Goal: Information Seeking & Learning: Check status

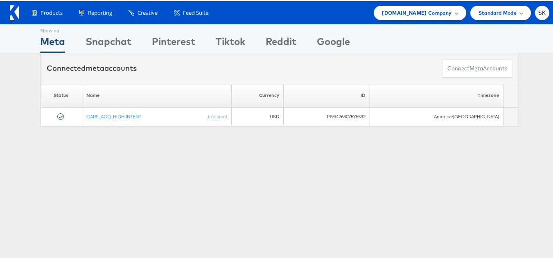
click at [15, 10] on icon at bounding box center [14, 11] width 9 height 15
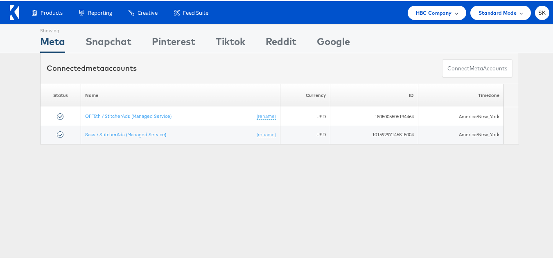
click at [440, 10] on span "HBC Company" at bounding box center [434, 11] width 36 height 9
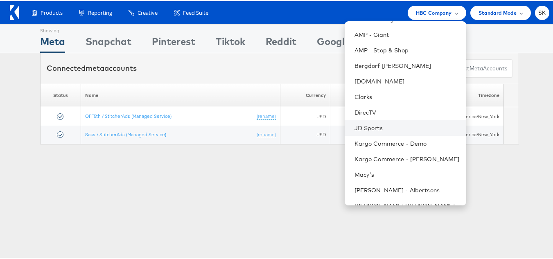
scroll to position [164, 0]
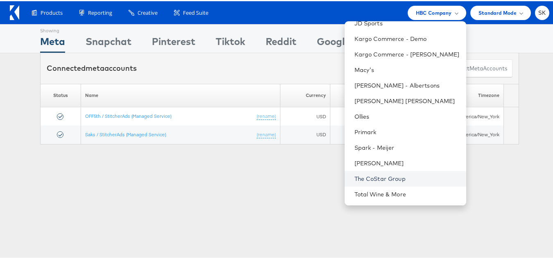
click at [385, 175] on link "The CoStar Group" at bounding box center [407, 178] width 105 height 8
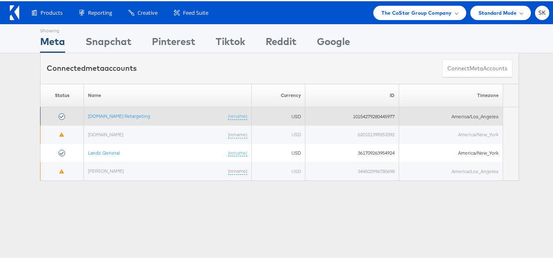
click at [133, 111] on td "Apartments.com Retargeting (rename)" at bounding box center [168, 115] width 168 height 18
click at [132, 115] on link "[DOMAIN_NAME] Retargeting" at bounding box center [119, 115] width 62 height 6
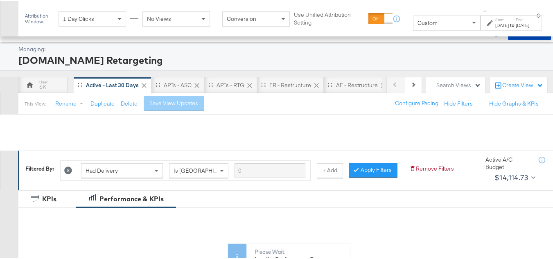
scroll to position [205, 0]
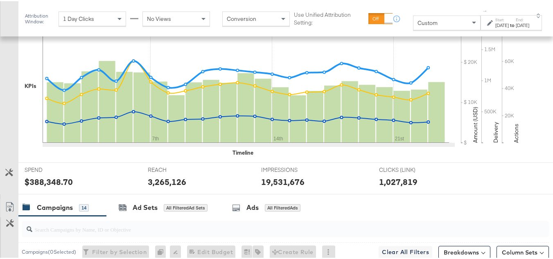
click at [435, 25] on div "Custom" at bounding box center [447, 22] width 67 height 14
click at [495, 26] on div "Oct 9th 2025" at bounding box center [502, 24] width 14 height 7
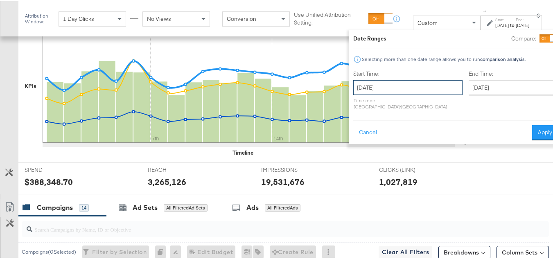
click at [403, 84] on input "October 9th 2025" at bounding box center [407, 86] width 109 height 15
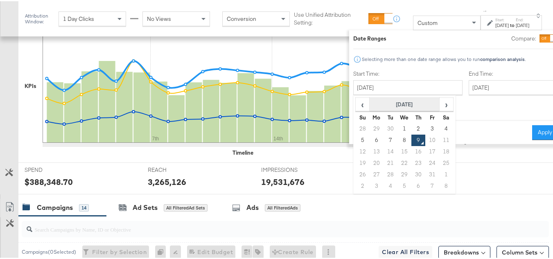
click at [380, 109] on th "October 2025" at bounding box center [405, 104] width 70 height 14
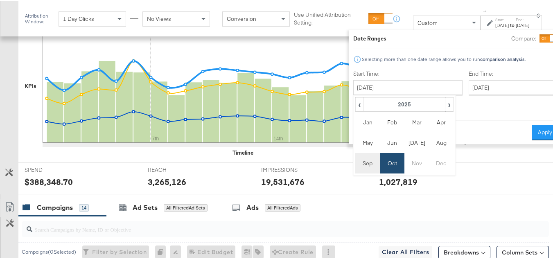
click at [355, 165] on td "Sep" at bounding box center [367, 162] width 25 height 20
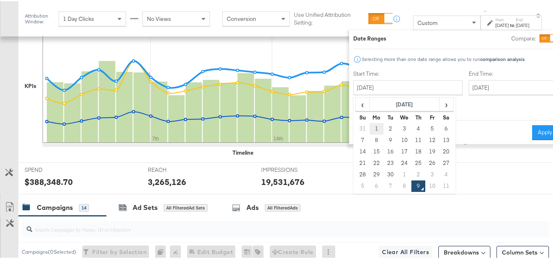
click at [370, 126] on td "1" at bounding box center [377, 127] width 14 height 11
type input "September 1st 2025"
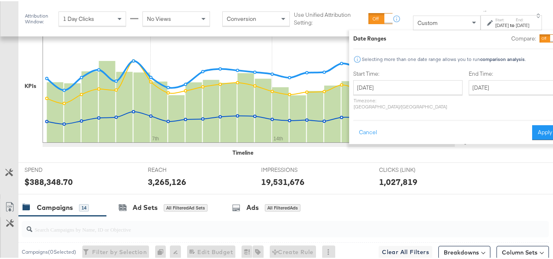
click at [477, 75] on label "End Time:" at bounding box center [513, 73] width 89 height 8
click at [472, 86] on input "October 9th 2025" at bounding box center [512, 86] width 86 height 15
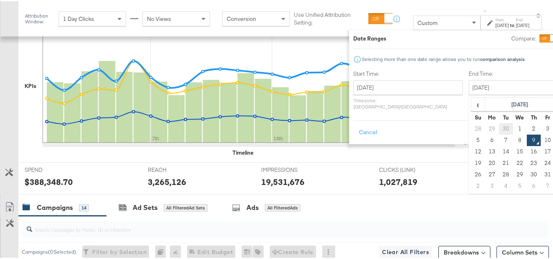
click at [499, 127] on td "30" at bounding box center [506, 127] width 14 height 11
type input "September 30th 2025"
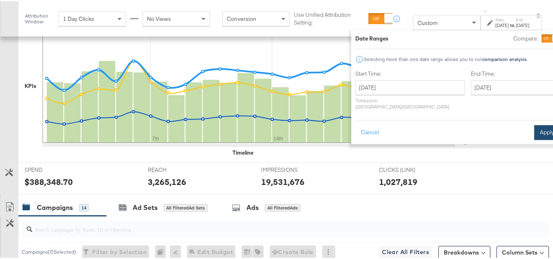
click at [513, 119] on div "Cancel Apply" at bounding box center [457, 129] width 205 height 20
click at [534, 124] on button "Apply" at bounding box center [547, 131] width 26 height 15
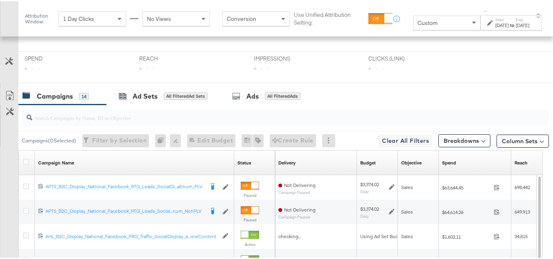
scroll to position [287, 0]
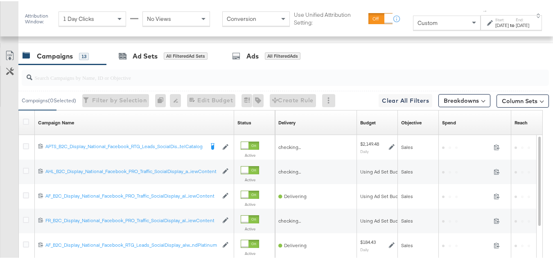
click at [98, 81] on input "search" at bounding box center [267, 73] width 470 height 16
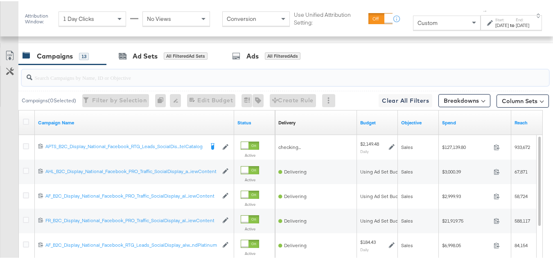
paste input "120213449240370614"
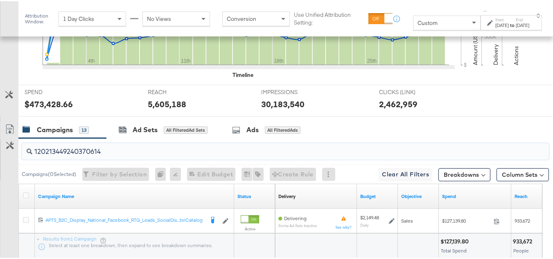
scroll to position [353, 0]
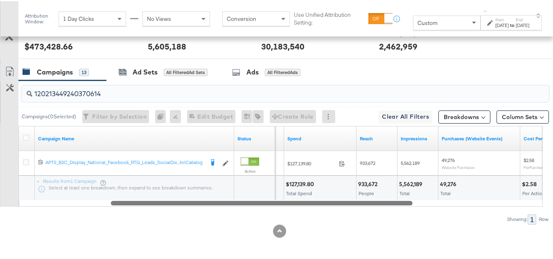
drag, startPoint x: 277, startPoint y: 201, endPoint x: 365, endPoint y: 210, distance: 88.4
click at [365, 210] on div "120213449240370614 Campaigns ( 0 Selected) Filter by Selection Filter 0 campaig…" at bounding box center [274, 151] width 549 height 144
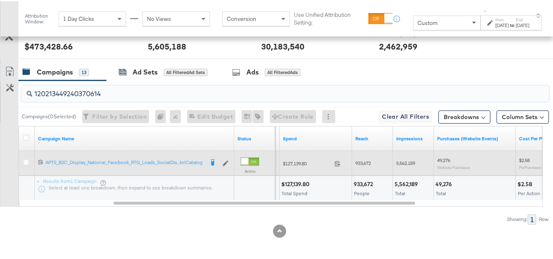
type input "120213449240370614"
click at [286, 161] on span "$127,139.80" at bounding box center [307, 162] width 48 height 6
click at [326, 166] on div "$127,139.80 127139.8" at bounding box center [316, 162] width 72 height 13
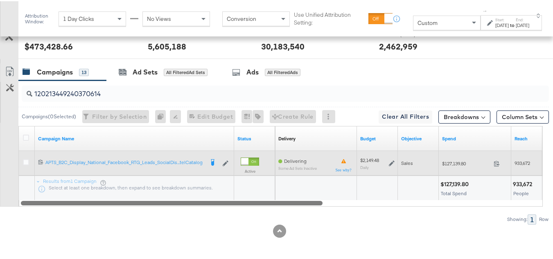
drag, startPoint x: 408, startPoint y: 202, endPoint x: 106, endPoint y: 84, distance: 324.3
click at [93, 149] on div "Campaign Name Status Delivery Sorting Unavailable Budget Objective Spend Reach …" at bounding box center [280, 165] width 524 height 81
click at [106, 86] on input "120213449240370614" at bounding box center [267, 89] width 470 height 16
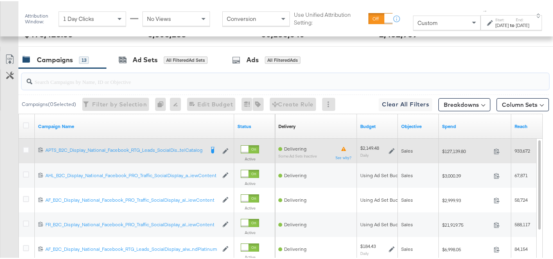
click at [0, 155] on div "Customize KPIs Export as CSV" at bounding box center [9, 195] width 18 height 291
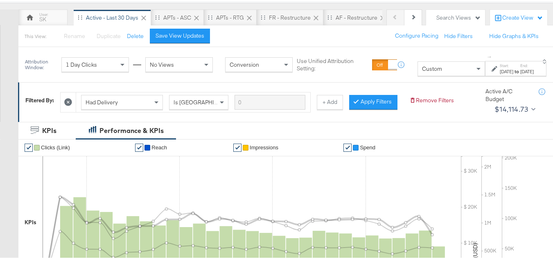
scroll to position [25, 0]
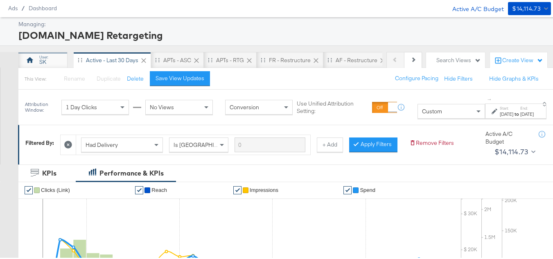
click at [51, 66] on div "SK" at bounding box center [42, 59] width 49 height 16
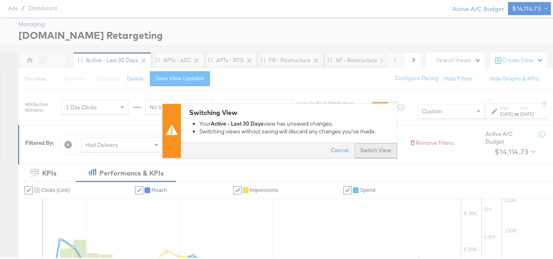
click at [386, 150] on button "Switch View" at bounding box center [376, 149] width 43 height 15
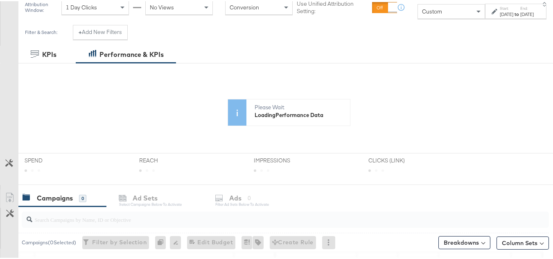
scroll to position [189, 0]
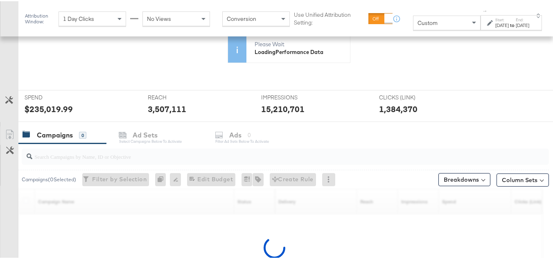
click at [495, 26] on div "[DATE]" at bounding box center [502, 24] width 14 height 7
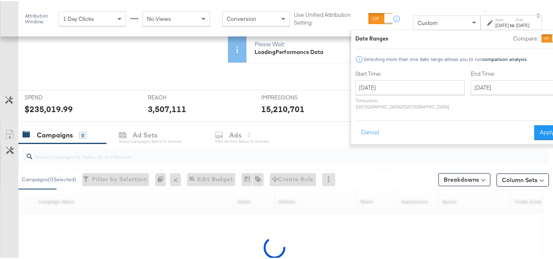
scroll to position [258, 0]
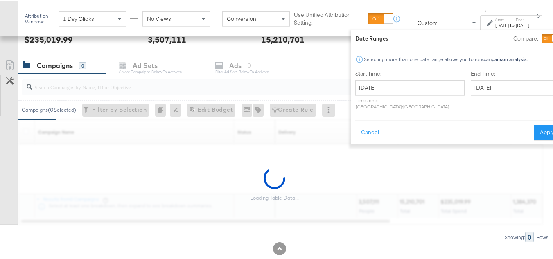
click at [471, 78] on div "End Time: September 15th 2025 ‹ September 2025 › Su Mo Tu We Th Fr Sa 31 1 2 3 …" at bounding box center [515, 90] width 89 height 43
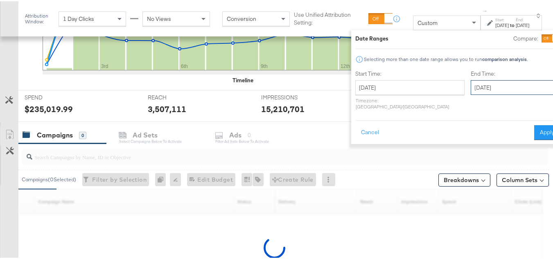
click at [471, 86] on input "September 15th 2025" at bounding box center [514, 86] width 86 height 15
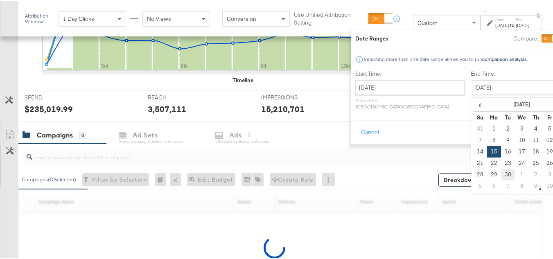
click at [501, 175] on td "30" at bounding box center [508, 173] width 14 height 11
type input "September 30th 2025"
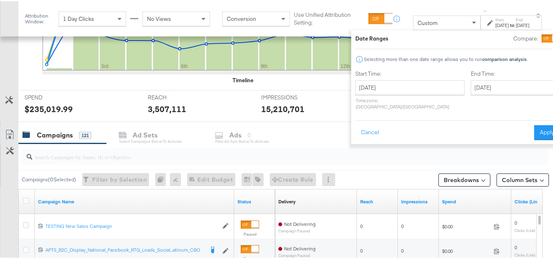
click at [534, 132] on button "Apply" at bounding box center [547, 131] width 26 height 15
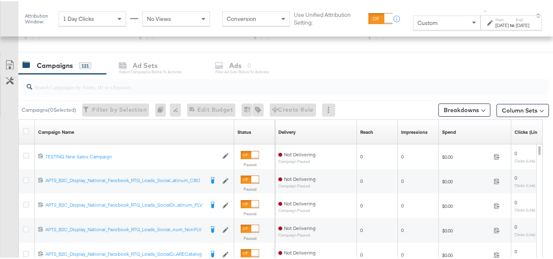
scroll to position [189, 0]
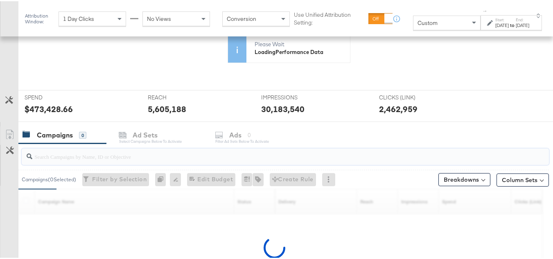
click at [77, 158] on input "search" at bounding box center [267, 152] width 470 height 16
paste input "120213449240370614"
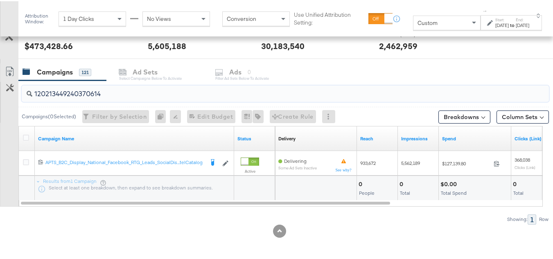
scroll to position [321, 0]
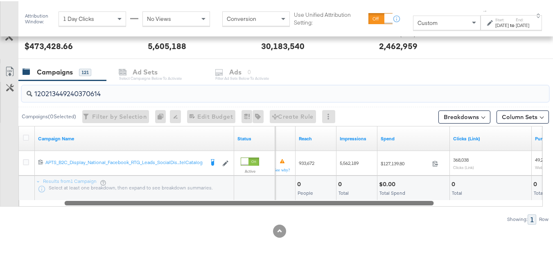
drag, startPoint x: 378, startPoint y: 200, endPoint x: 405, endPoint y: 195, distance: 27.9
click at [405, 195] on div "Campaign Name Status Delivery Sorting Unavailable Reach Impressions Spend Click…" at bounding box center [280, 165] width 524 height 81
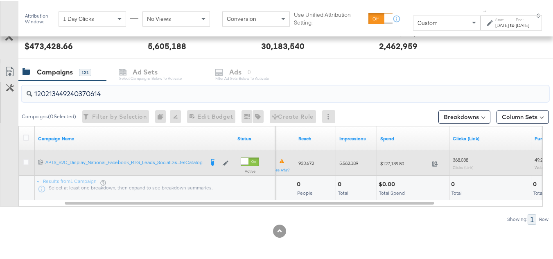
click at [379, 163] on div "$127,139.80 127139.8" at bounding box center [413, 162] width 72 height 13
copy div "$127,139.80"
click at [348, 160] on span "5,562,189" at bounding box center [348, 162] width 19 height 6
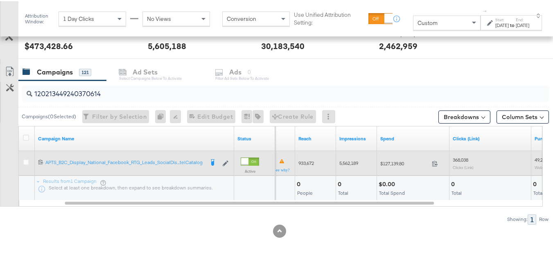
click at [348, 160] on span "5,562,189" at bounding box center [348, 162] width 19 height 6
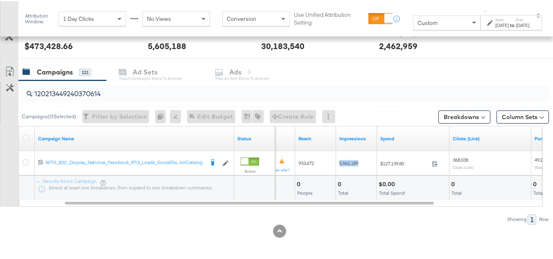
copy span "5,562,189"
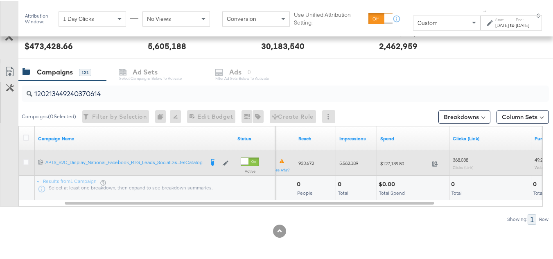
click at [462, 156] on span "368,038" at bounding box center [461, 159] width 16 height 6
copy span "368,038"
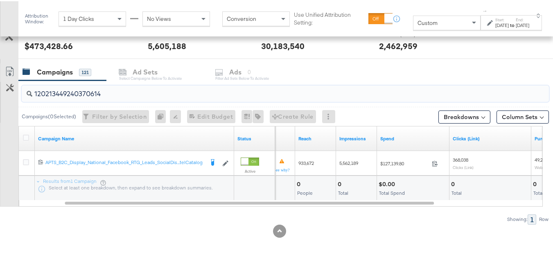
drag, startPoint x: 112, startPoint y: 90, endPoint x: 0, endPoint y: 90, distance: 112.2
click at [0, 90] on div "120213449240370614 Campaigns ( 0 Selected) Filter by Selection Filter 0 campaig…" at bounding box center [274, 151] width 549 height 144
click at [138, 94] on input "120213449240370614" at bounding box center [267, 89] width 470 height 16
paste input "050699610"
type input "120210506996100614"
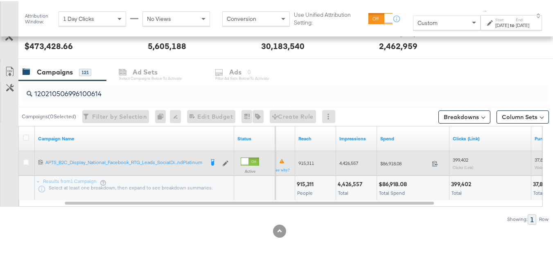
click at [393, 160] on span "$86,918.08" at bounding box center [404, 162] width 48 height 6
copy div "$86,918.08"
click at [347, 162] on span "4,426,557" at bounding box center [348, 162] width 19 height 6
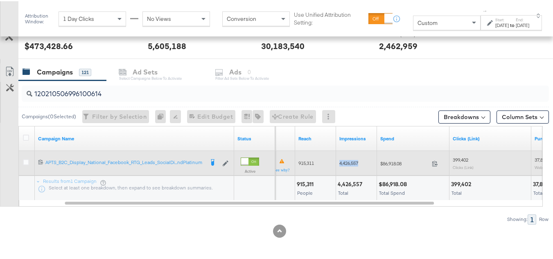
click at [347, 162] on span "4,426,557" at bounding box center [348, 162] width 19 height 6
copy span "4,426,557"
click at [460, 158] on span "399,402" at bounding box center [461, 159] width 16 height 6
copy span "399,402"
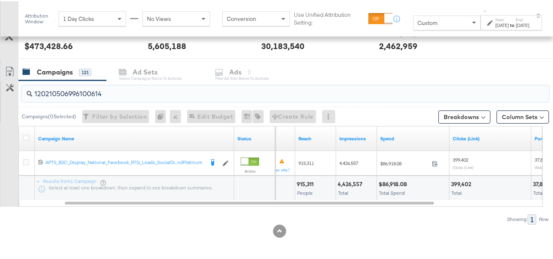
click at [146, 91] on input "120210506996100614" at bounding box center [267, 89] width 470 height 16
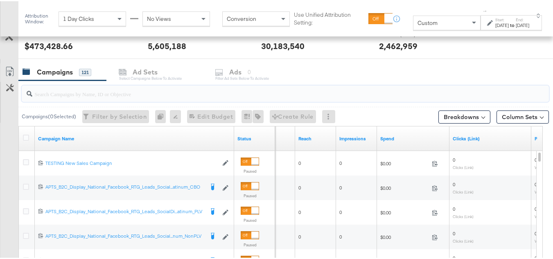
paste input "120212010305360614"
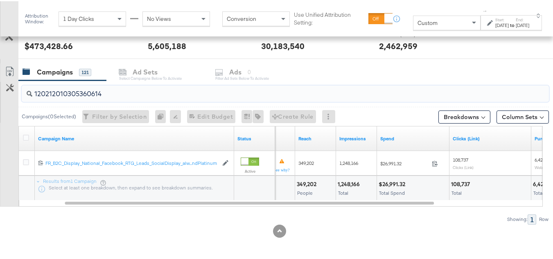
type input "120212010305360614"
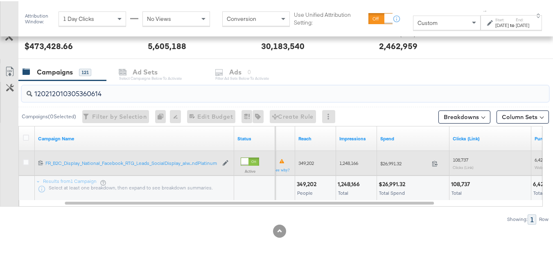
click at [394, 165] on span "$26,991.32" at bounding box center [404, 162] width 48 height 6
copy div "$26,991.32"
click at [346, 161] on span "1,248,166" at bounding box center [348, 162] width 19 height 6
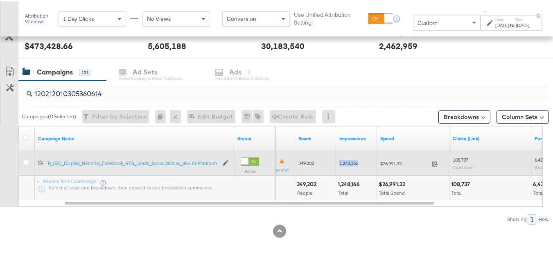
click at [346, 161] on span "1,248,166" at bounding box center [348, 162] width 19 height 6
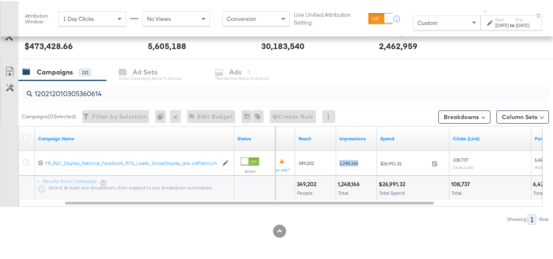
copy span "1,248,166"
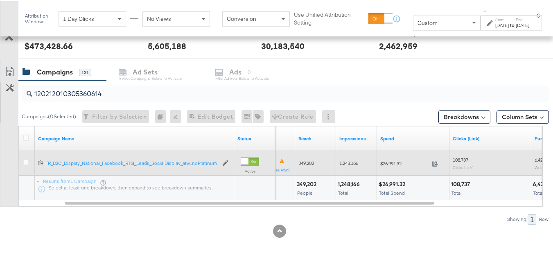
click at [464, 157] on span "108,737" at bounding box center [461, 159] width 16 height 6
copy span "108,737"
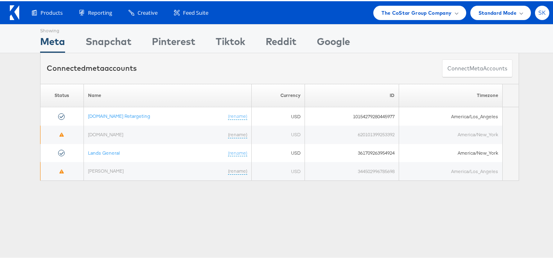
click at [540, 14] on span "SK" at bounding box center [542, 11] width 8 height 5
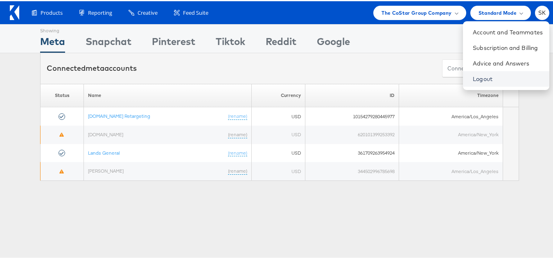
click at [473, 75] on link "Logout" at bounding box center [508, 78] width 70 height 8
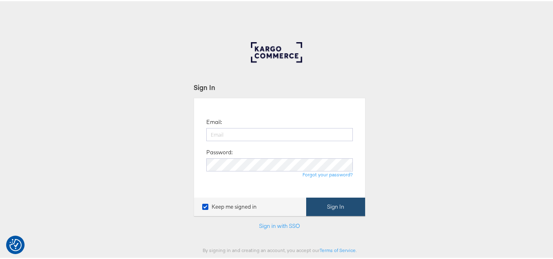
type input "[PERSON_NAME][EMAIL_ADDRESS][DOMAIN_NAME]"
click at [341, 208] on button "Sign In" at bounding box center [335, 206] width 59 height 18
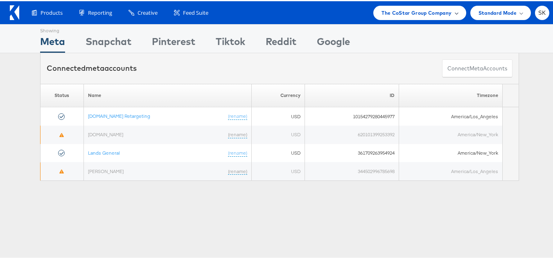
click at [410, 11] on span "The CoStar Group Company" at bounding box center [417, 11] width 70 height 9
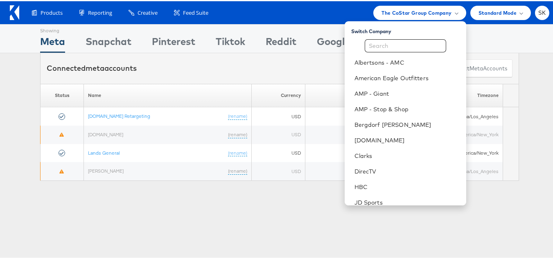
click at [174, 213] on div "Showing Meta Showing Snapchat Showing Pinterest Showing Tiktok Showing Reddit S…" at bounding box center [279, 227] width 559 height 409
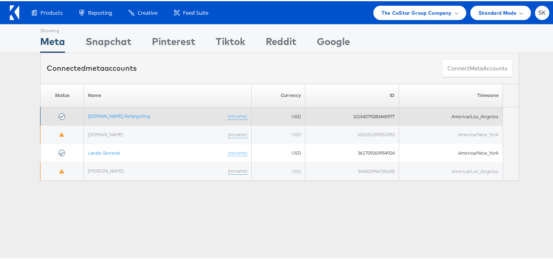
click at [122, 111] on td "Apartments.com Retargeting (rename)" at bounding box center [168, 115] width 168 height 18
click at [122, 115] on link "[DOMAIN_NAME] Retargeting" at bounding box center [119, 115] width 62 height 6
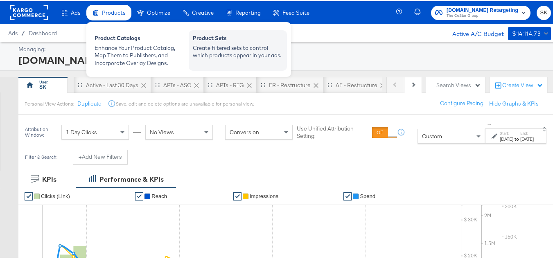
click at [247, 46] on div "Create filtered sets to control which products appear in your ads." at bounding box center [238, 50] width 90 height 15
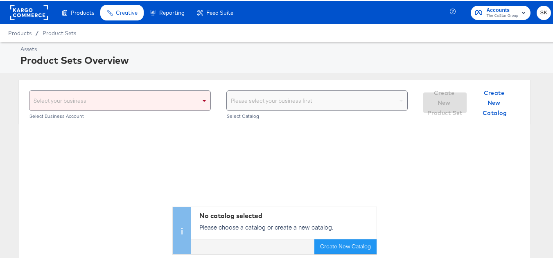
click at [196, 99] on div "Select your business" at bounding box center [119, 100] width 181 height 20
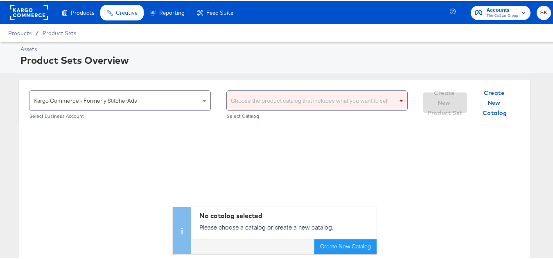
click at [260, 102] on div "Choose the product catalog that includes what you want to sell" at bounding box center [317, 100] width 181 height 20
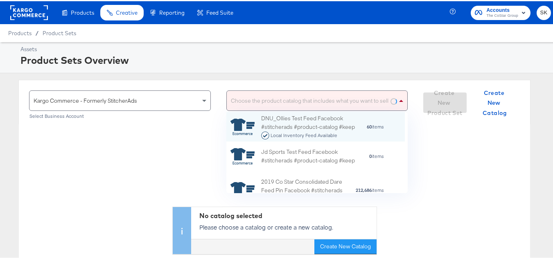
scroll to position [75, 172]
click at [259, 82] on div "Kargo Commerce - Formerly StitcherAds Select Business Account Choose the produc…" at bounding box center [274, 101] width 512 height 45
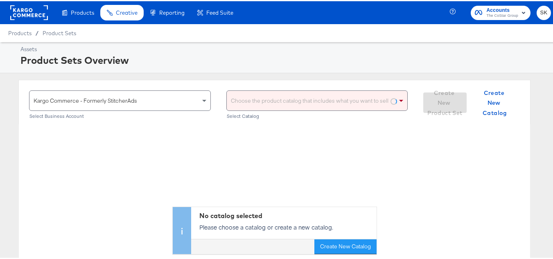
click at [256, 94] on div "Choose the product catalog that includes what you want to sell" at bounding box center [317, 100] width 181 height 20
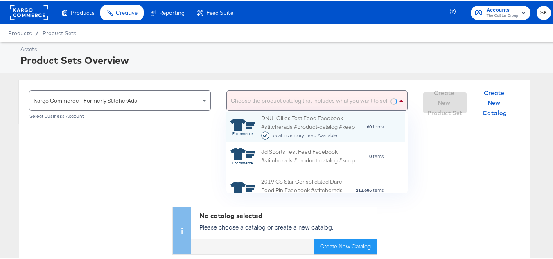
click at [256, 94] on div "Choose the product catalog that includes what you want to sell" at bounding box center [317, 100] width 181 height 20
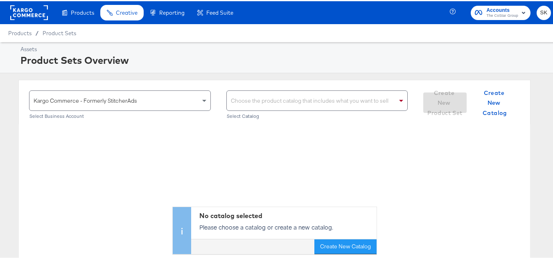
click at [264, 102] on div "Choose the product catalog that includes what you want to sell" at bounding box center [317, 100] width 181 height 20
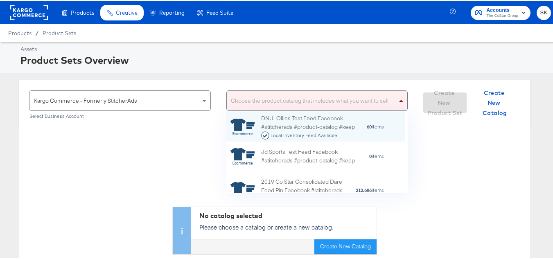
scroll to position [7, 7]
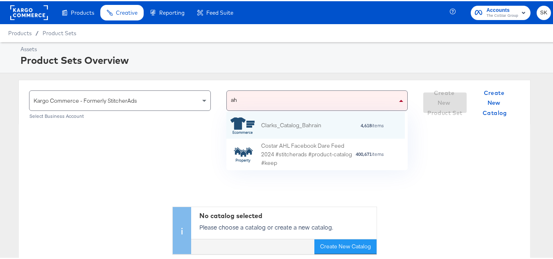
type input "ahl"
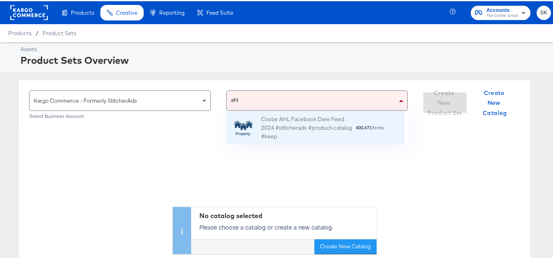
click at [284, 132] on div "Costar AHL Facebook Dare Feed 2024 #stitcherads #product-catalog #keep" at bounding box center [308, 126] width 94 height 25
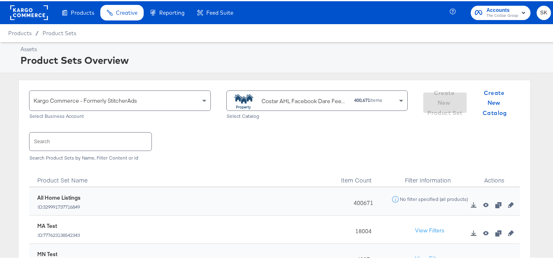
click at [111, 140] on input "text" at bounding box center [90, 140] width 122 height 18
paste input "DiamondPlus_Diamond_Platinum_Properties"
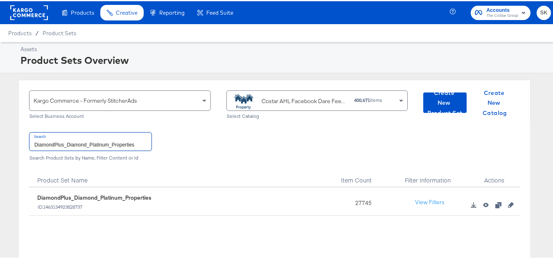
type input "DiamondPlus_Diamond_Platinum_Properties"
click at [357, 206] on div "27745" at bounding box center [361, 200] width 51 height 28
copy div "27745"
click at [116, 144] on input "DiamondPlus_Diamond_Platinum_Properties" at bounding box center [90, 140] width 122 height 18
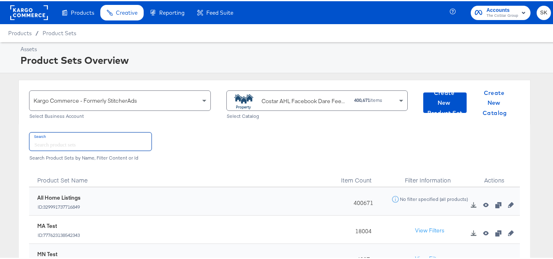
click at [281, 99] on div "Costar AHL Facebook Dare Feed 2024 #stitcherads #product-catalog #keep" at bounding box center [305, 100] width 86 height 9
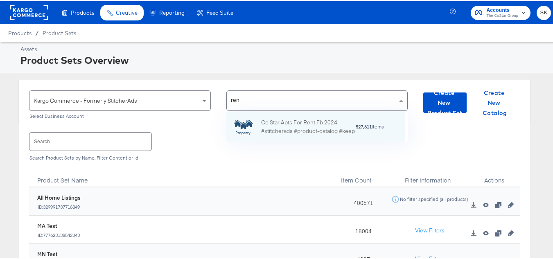
scroll to position [23, 172]
type input "rent"
click at [286, 124] on div "Co Star Apts For Rent Fb 2024 #stitcherads #product-catalog #keep" at bounding box center [308, 125] width 94 height 17
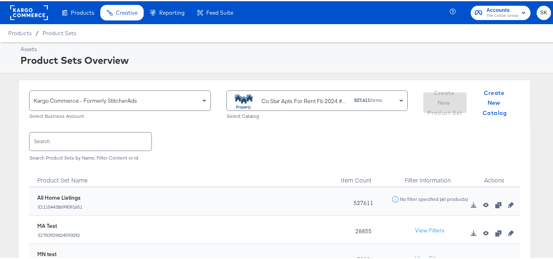
click at [83, 142] on input "text" at bounding box center [90, 140] width 122 height 18
paste input "ForRent.com_Diamond & Platinum"
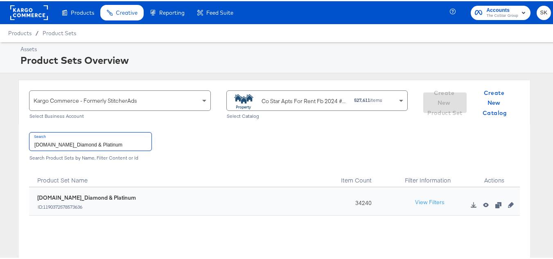
type input "ForRent.com_Diamond & Platinum"
click at [120, 144] on input "ForRent.com_Diamond & Platinum" at bounding box center [90, 140] width 122 height 18
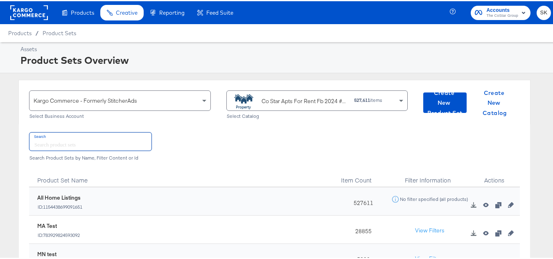
click at [276, 99] on div "Co Star Apts For Rent Fb 2024 #stitcherads #product-catalog #keep" at bounding box center [305, 100] width 86 height 9
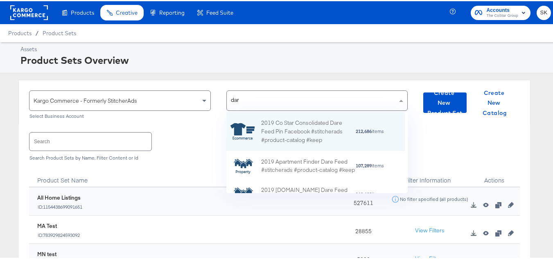
type input "dare"
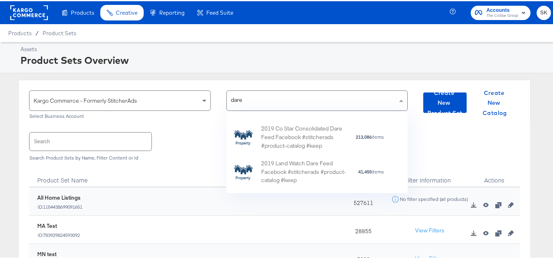
scroll to position [169, 0]
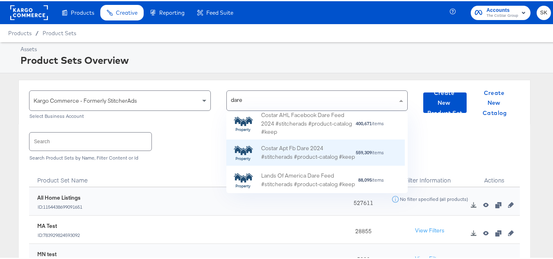
click at [312, 147] on div "Costar Apt Fb Dare 2024 #stitcherads #product-catalog #keep" at bounding box center [308, 151] width 94 height 17
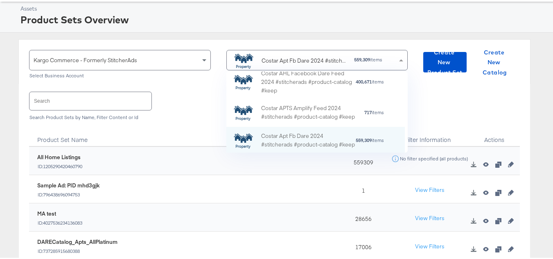
scroll to position [0, 0]
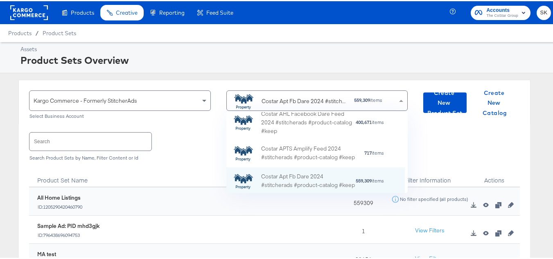
click at [101, 144] on input "text" at bounding box center [90, 140] width 122 height 18
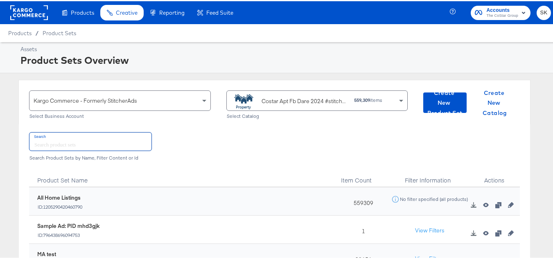
paste input "DARECatalog_Apts_AllPlatinum_AllDiamond"
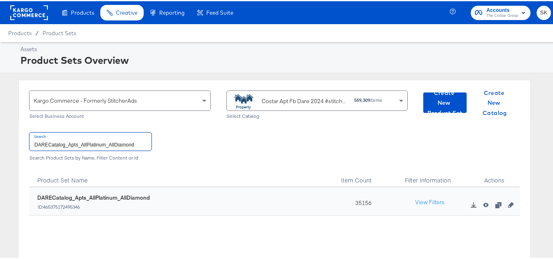
type input "DARECatalog_Apts_AllPlatinum_AllDiamond"
click at [358, 202] on div "35156" at bounding box center [361, 200] width 51 height 28
copy div "35156"
click at [94, 142] on input "DARECatalog_Apts_AllPlatinum_AllDiamond" at bounding box center [90, 140] width 122 height 18
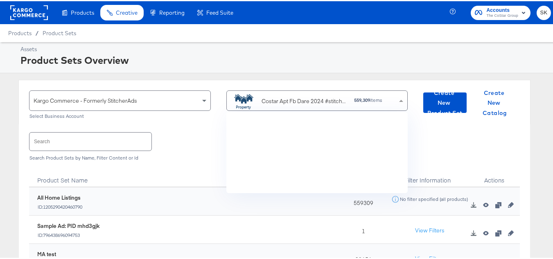
click at [264, 95] on div "Costar Apt Fb Dare 2024 #stitcherads #product-catalog #keep" at bounding box center [289, 100] width 117 height 16
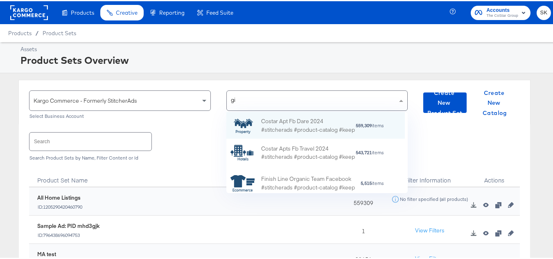
scroll to position [59, 172]
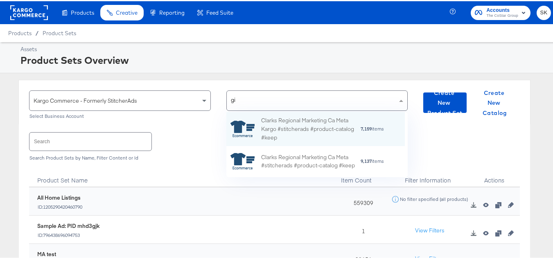
type input "g"
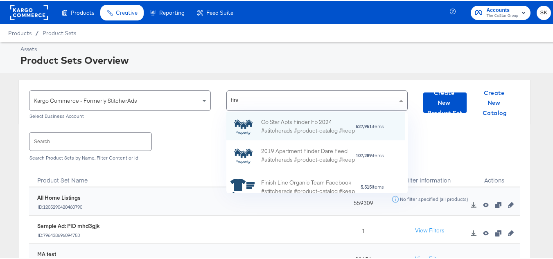
scroll to position [52, 172]
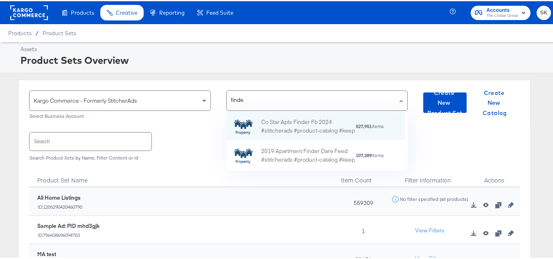
type input "finder"
click at [288, 117] on div "Co Star Apts Finder Fb 2024 #stitcherads #product-catalog #keep" at bounding box center [308, 125] width 94 height 17
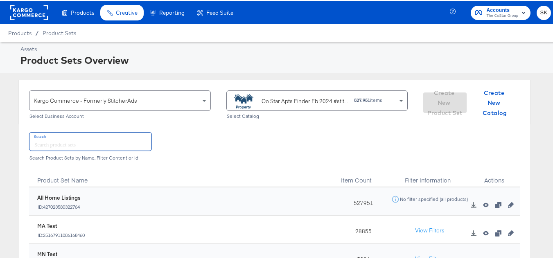
click at [91, 143] on input "text" at bounding box center [90, 140] width 122 height 18
paste input "ApartmentFinder_2024_Diamond & Platinum"
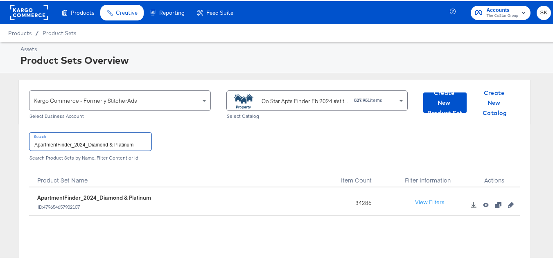
type input "ApartmentFinder_2024_Diamond & Platinum"
click at [18, 16] on rect at bounding box center [29, 11] width 38 height 15
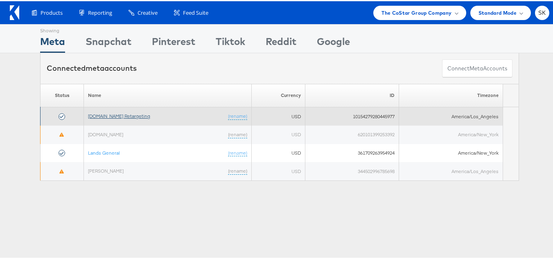
click at [135, 117] on link "[DOMAIN_NAME] Retargeting" at bounding box center [119, 115] width 62 height 6
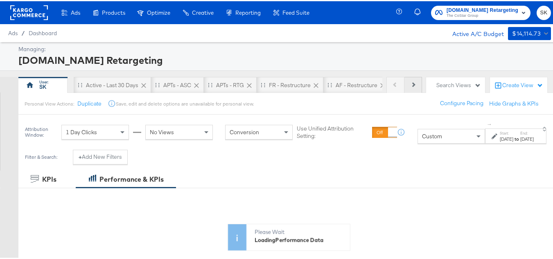
click at [410, 78] on button "Next" at bounding box center [413, 84] width 18 height 16
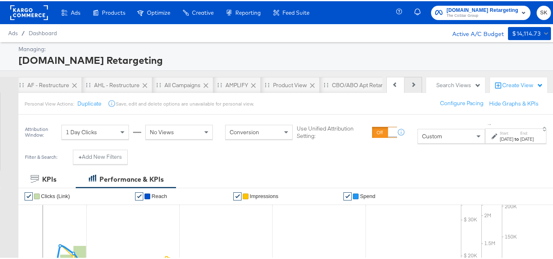
scroll to position [0, 320]
click at [281, 84] on div "Product View" at bounding box center [278, 84] width 34 height 8
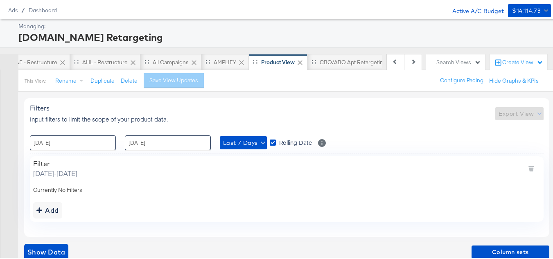
scroll to position [29, 0]
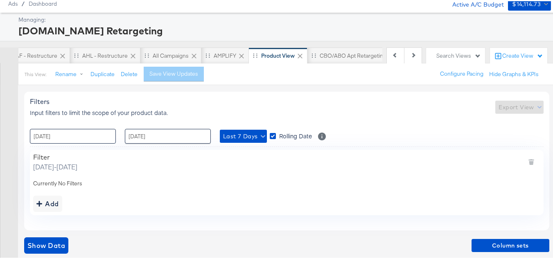
click at [86, 135] on input "02 / October / 2025" at bounding box center [73, 135] width 86 height 15
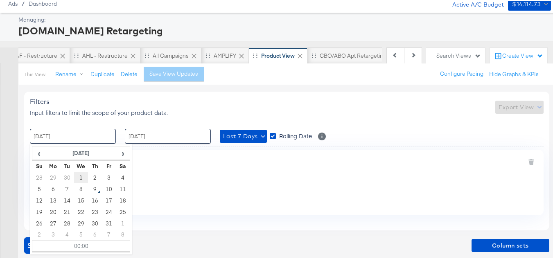
click at [80, 178] on td "1" at bounding box center [81, 176] width 14 height 11
type input "01 / October / 2025 00:00"
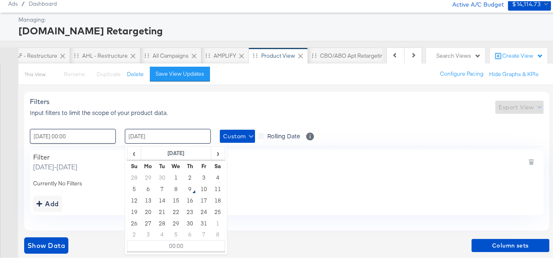
click at [163, 138] on input "08 / October / 2025" at bounding box center [168, 135] width 86 height 15
click at [188, 187] on td "9" at bounding box center [190, 187] width 14 height 11
type input "09 / October / 2025 00:00"
click at [302, 181] on div "Currently No Filters" at bounding box center [286, 183] width 507 height 8
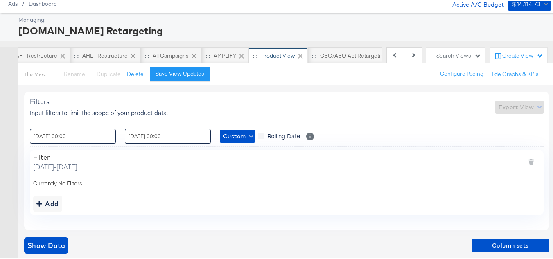
click at [55, 179] on div "Currently No Filters" at bounding box center [286, 183] width 507 height 8
click at [47, 200] on div "Add" at bounding box center [47, 202] width 23 height 11
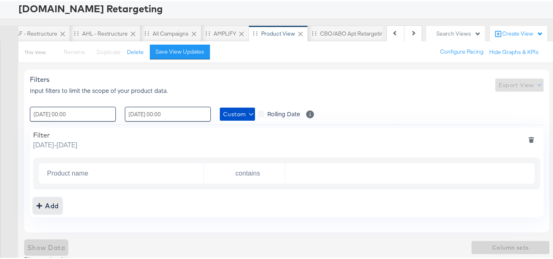
scroll to position [61, 0]
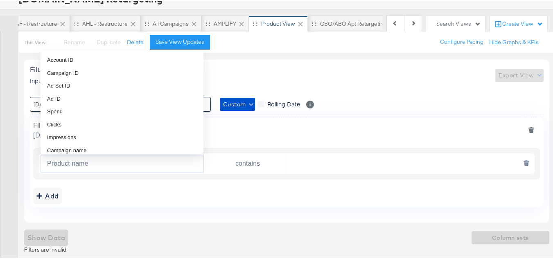
click at [113, 154] on body "Ads Products Optimize Creative Reporting Feed Suite Apartments.com Retargeting …" at bounding box center [279, 99] width 559 height 321
click at [82, 145] on span "Campaign name" at bounding box center [67, 149] width 40 height 8
type input "Campaign name"
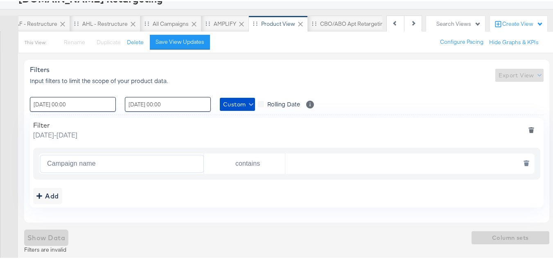
click at [310, 165] on input "text" at bounding box center [407, 162] width 245 height 17
paste input "AHL24"
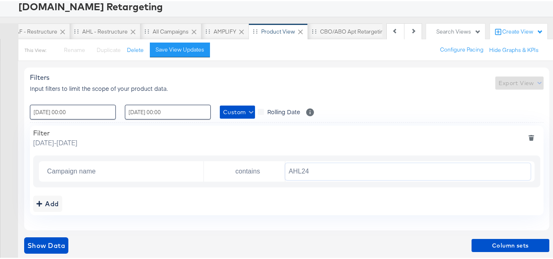
scroll to position [54, 0]
click at [54, 242] on span "Show Data" at bounding box center [46, 244] width 38 height 11
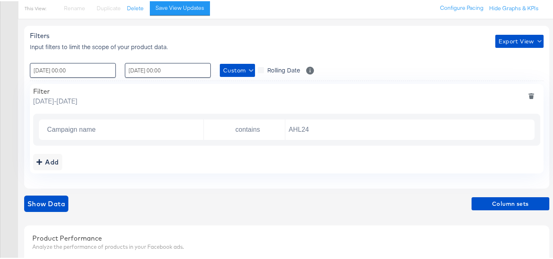
scroll to position [136, 0]
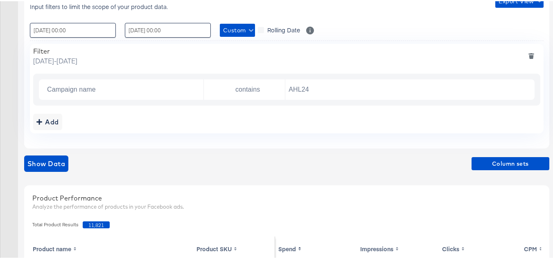
click at [98, 223] on span "11,821" at bounding box center [96, 223] width 27 height 7
copy span "11,821"
click at [142, 188] on div "Product Performance Analyze the performance of products in your Facebook ads." at bounding box center [286, 202] width 517 height 28
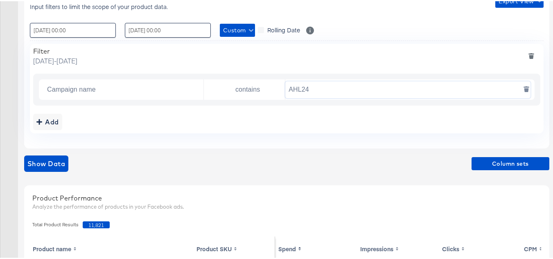
click at [325, 87] on input "AHL24" at bounding box center [407, 88] width 245 height 17
paste input "F"
click at [344, 119] on div "Add" at bounding box center [286, 121] width 507 height 16
click at [53, 162] on span "Show Data" at bounding box center [46, 162] width 38 height 11
click at [103, 221] on span "8,694" at bounding box center [96, 223] width 27 height 7
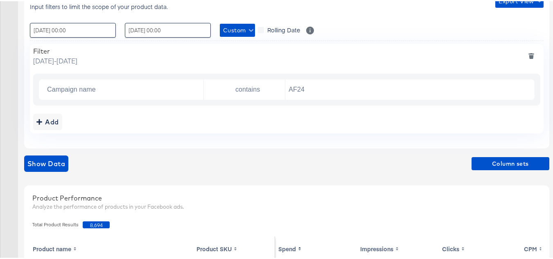
click at [103, 221] on span "8,694" at bounding box center [96, 223] width 27 height 7
click at [99, 224] on span "8,694" at bounding box center [96, 223] width 27 height 7
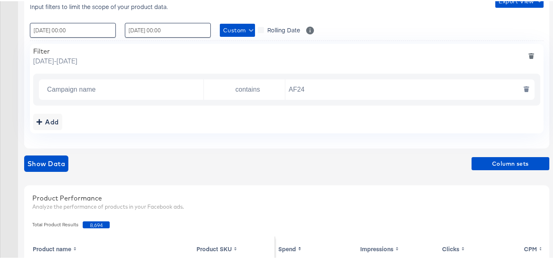
click at [310, 88] on input "AF24" at bounding box center [407, 88] width 245 height 17
paste input "FR"
click at [330, 109] on div "Filter Wednesday, October 1 2025 - Thursday, October 9 2025 Campaign name conta…" at bounding box center [287, 88] width 514 height 90
click at [55, 160] on span "Show Data" at bounding box center [46, 162] width 38 height 11
click at [95, 226] on span "16,332" at bounding box center [96, 223] width 27 height 7
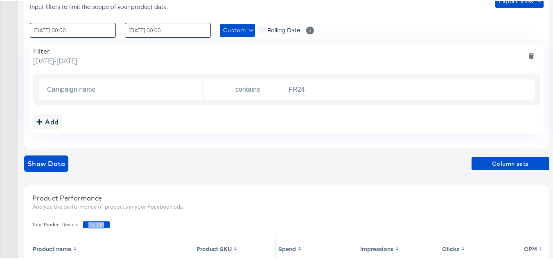
click at [95, 226] on span "16,332" at bounding box center [96, 223] width 27 height 7
copy span "16,332"
click at [358, 89] on input "FR24" at bounding box center [407, 88] width 245 height 17
paste input "DARE"
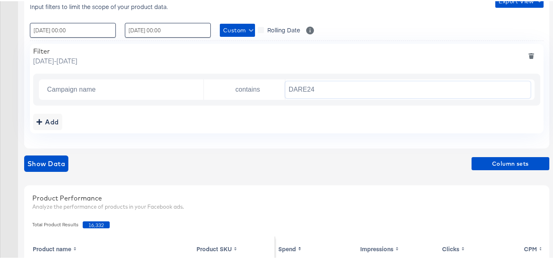
type input "DARE24"
click at [338, 124] on div "Add" at bounding box center [286, 121] width 507 height 16
click at [65, 163] on span "Show Data" at bounding box center [46, 162] width 38 height 11
click at [102, 224] on span "34,325" at bounding box center [96, 223] width 27 height 7
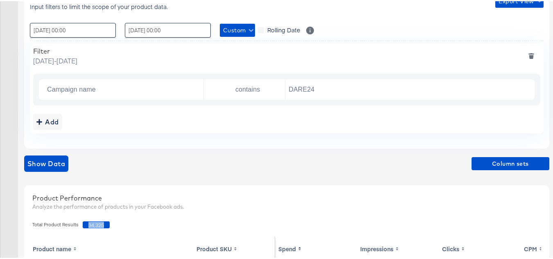
click at [102, 224] on span "34,325" at bounding box center [96, 223] width 27 height 7
copy span "34,325"
click at [163, 169] on div "Show Data Column sets" at bounding box center [286, 162] width 525 height 16
click at [95, 222] on span "34,325" at bounding box center [96, 223] width 27 height 7
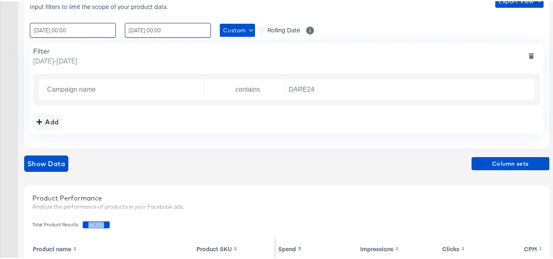
click at [95, 222] on span "34,325" at bounding box center [96, 223] width 27 height 7
copy span "34,325"
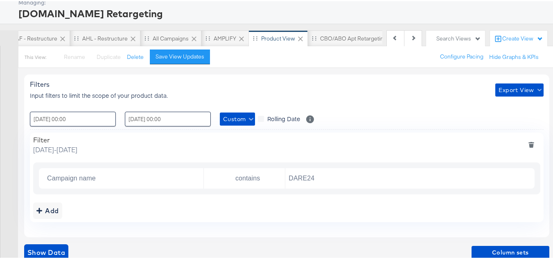
scroll to position [0, 0]
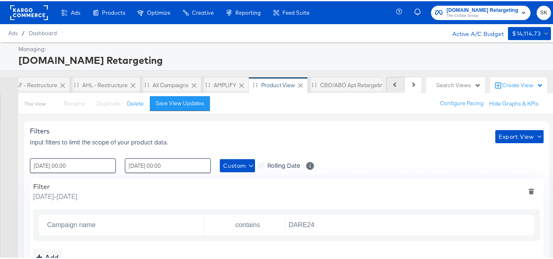
click at [393, 83] on icon at bounding box center [395, 83] width 5 height 5
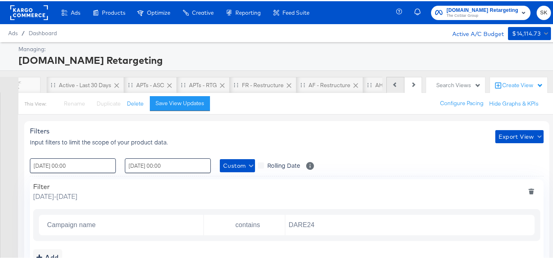
click at [393, 83] on icon at bounding box center [395, 83] width 5 height 5
click at [125, 85] on div "Active - Last 30 Days" at bounding box center [112, 84] width 52 height 8
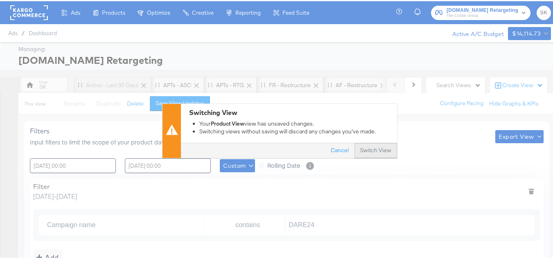
click at [373, 147] on button "Switch View" at bounding box center [376, 149] width 43 height 15
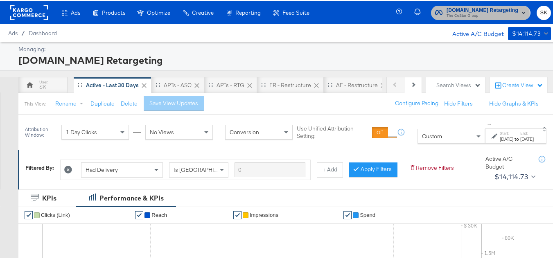
click at [450, 12] on span "The CoStar Group" at bounding box center [483, 14] width 72 height 7
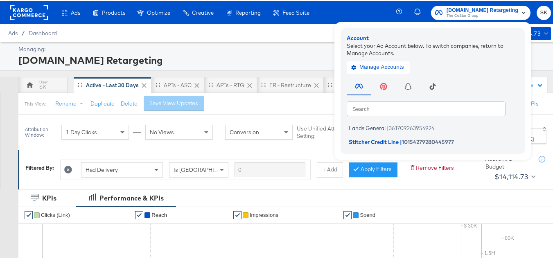
click at [298, 54] on div "Apartments.com Retargeting" at bounding box center [283, 59] width 531 height 14
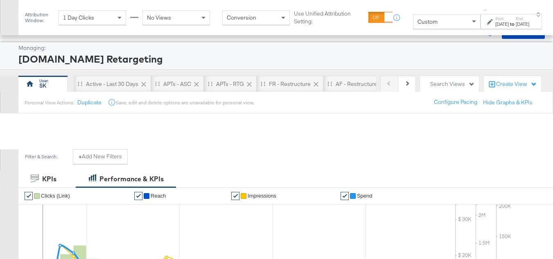
scroll to position [321, 0]
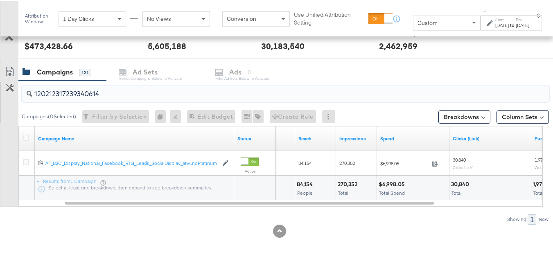
type input "120212317239340614"
click at [394, 178] on div "$6,998.05 Total Spend" at bounding box center [413, 187] width 72 height 25
copy div "$6,998.05"
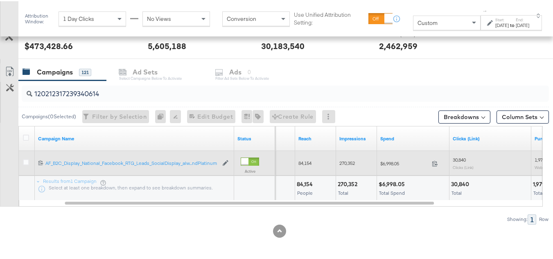
click at [341, 159] on span "270,352" at bounding box center [347, 162] width 16 height 6
copy span "270,352"
click at [461, 157] on span "30,840" at bounding box center [459, 159] width 13 height 6
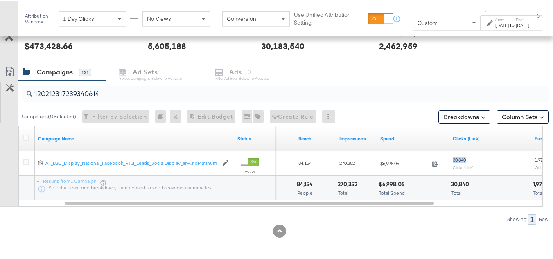
copy span "30,840"
click at [128, 90] on input "120212317239340614" at bounding box center [267, 89] width 470 height 16
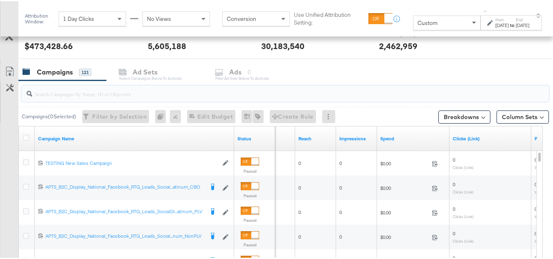
click at [128, 90] on input "search" at bounding box center [267, 89] width 470 height 16
paste input "120204946758090614"
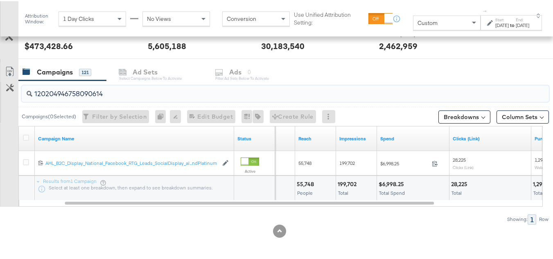
type input "120204946758090614"
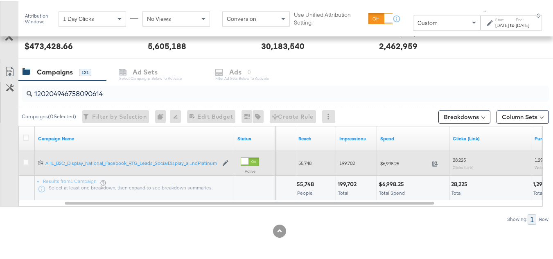
click at [391, 162] on span "$6,998.25" at bounding box center [404, 162] width 48 height 6
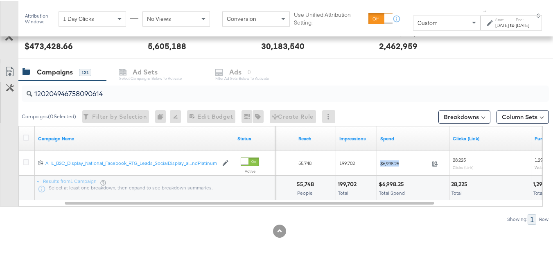
copy div "$6,998.25"
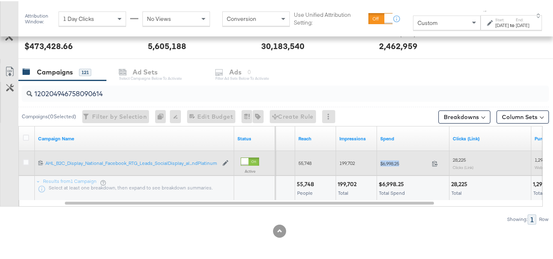
click at [382, 163] on span "$6,998.25" at bounding box center [404, 162] width 48 height 6
click at [384, 161] on span "$6,998.25" at bounding box center [404, 162] width 48 height 6
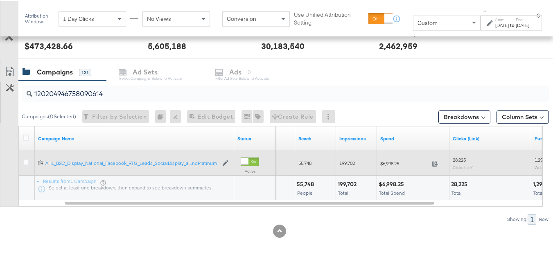
click at [343, 164] on span "199,702" at bounding box center [347, 162] width 16 height 6
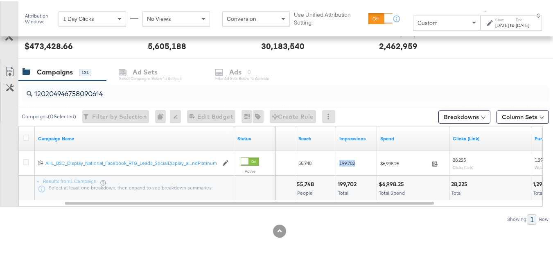
copy span "199,702"
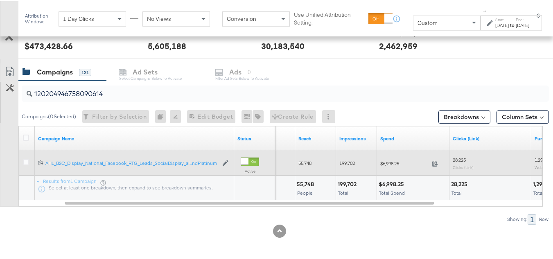
click at [457, 157] on span "28,225" at bounding box center [459, 159] width 13 height 6
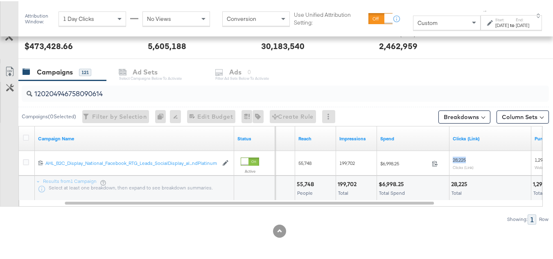
copy span "28,225"
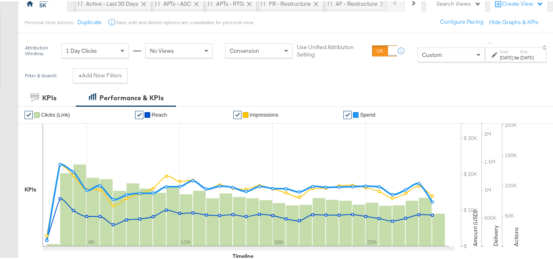
scroll to position [82, 0]
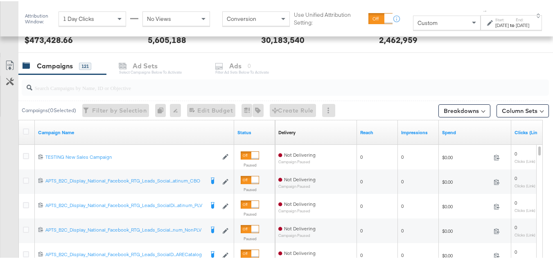
click at [116, 90] on input "search" at bounding box center [267, 83] width 470 height 16
paste input "120211983390960614"
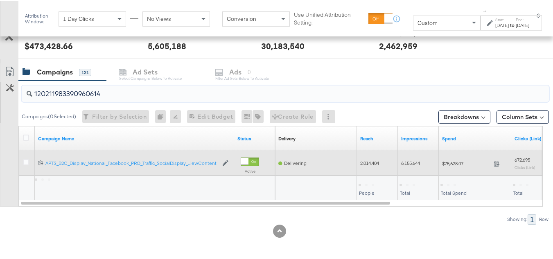
type input "120211983390960614"
click at [450, 163] on span "$75,628.07" at bounding box center [466, 162] width 48 height 6
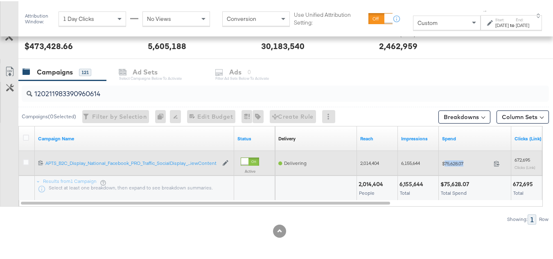
click at [450, 163] on span "$75,628.07" at bounding box center [466, 162] width 48 height 6
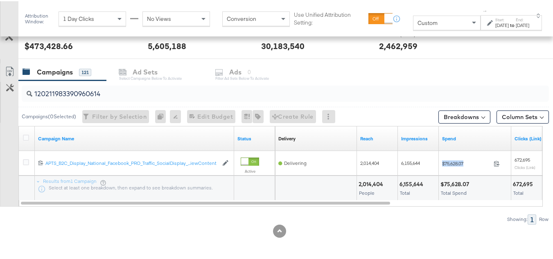
copy div "$75,628.07"
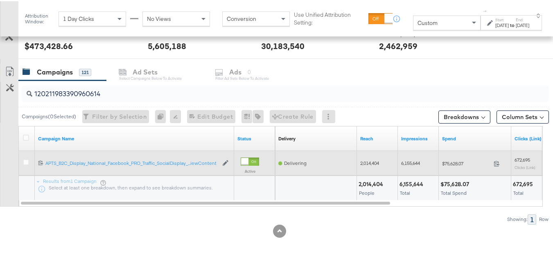
click at [419, 164] on span "6,155,644" at bounding box center [410, 162] width 19 height 6
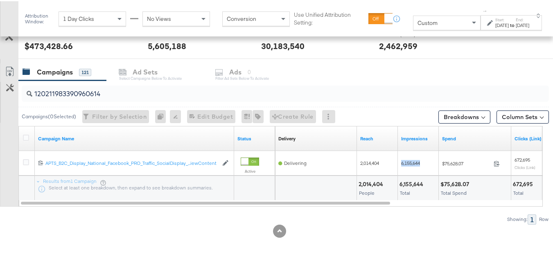
copy span "6,155,644"
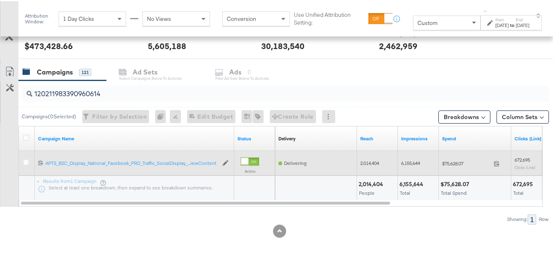
click at [520, 161] on span "672,695" at bounding box center [523, 159] width 16 height 6
copy span "672,695"
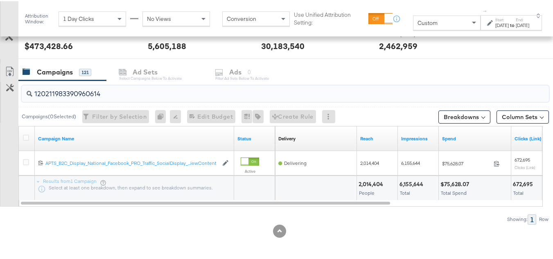
drag, startPoint x: 108, startPoint y: 90, endPoint x: 0, endPoint y: 88, distance: 108.5
click at [0, 88] on div "120211983390960614 Campaigns ( 0 Selected) Filter by Selection Filter 0 campaig…" at bounding box center [274, 151] width 549 height 144
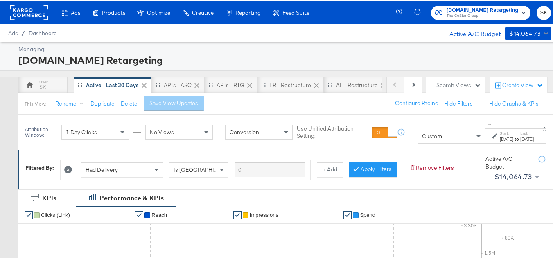
click at [421, 137] on div "Custom" at bounding box center [451, 135] width 67 height 14
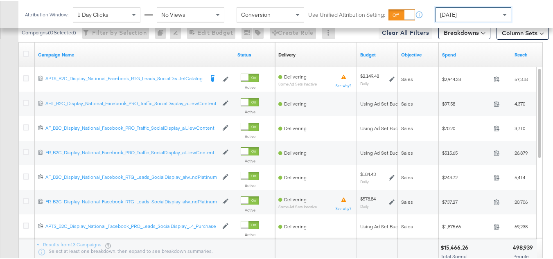
scroll to position [315, 0]
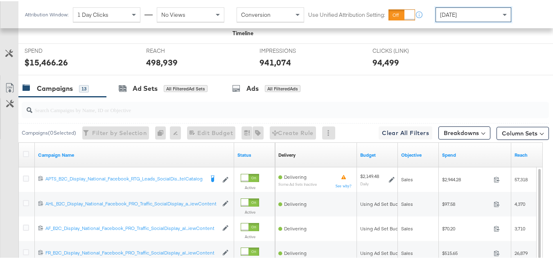
click at [192, 113] on input "search" at bounding box center [267, 105] width 470 height 16
paste input "APTS_B2C_Display_National_Facebook_RTG_Leads_SocialDisplay_Retargeting_Diamond_…"
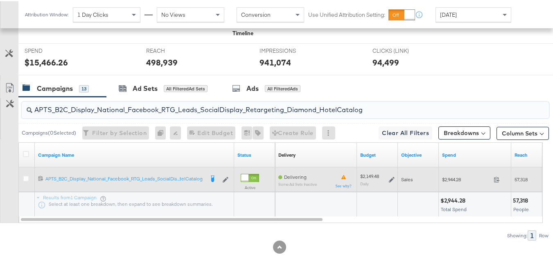
click at [442, 185] on div "$2,944.28 2944.28" at bounding box center [475, 178] width 72 height 13
copy div "$2,944.28"
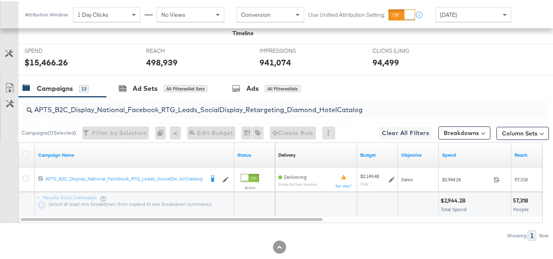
click at [156, 113] on input "APTS_B2C_Display_National_Facebook_RTG_Leads_SocialDisplay_Retargeting_Diamond_…" at bounding box center [267, 105] width 470 height 16
paste input "alwayson_Retargeting_DARE24_DiamondPlatinum"
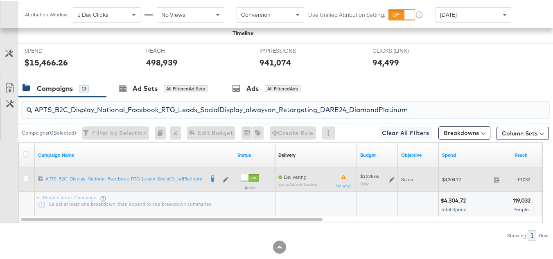
click at [456, 185] on div "$4,304.72 4304.72" at bounding box center [475, 178] width 72 height 13
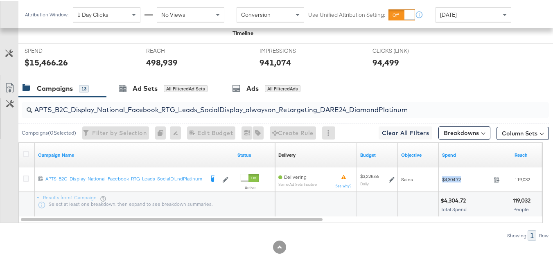
copy div "$4,304.72"
click at [127, 113] on input "APTS_B2C_Display_National_Facebook_RTG_Leads_SocialDisplay_alwayson_Retargeting…" at bounding box center [267, 105] width 470 height 16
paste input "FR_B2C_Display_National_Facebook_RTG_Leads_SocialDisplay_alwayson_Retargeting_FR"
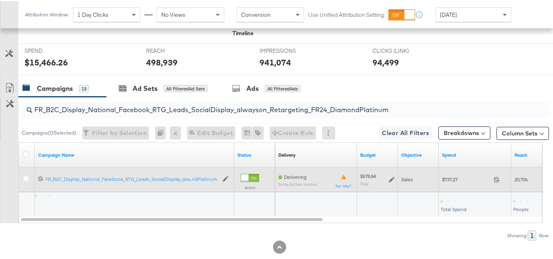
click at [455, 185] on div "$737.27 737.27" at bounding box center [475, 178] width 72 height 13
copy div "$737.27"
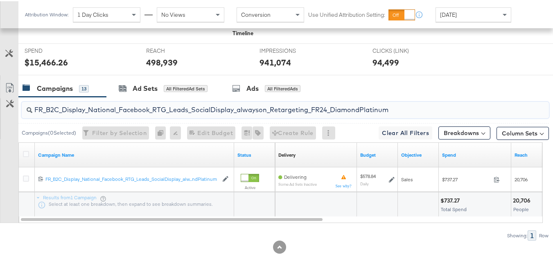
click at [166, 113] on input "FR_B2C_Display_National_Facebook_RTG_Leads_SocialDisplay_alwayson_Retargeting_F…" at bounding box center [267, 105] width 470 height 16
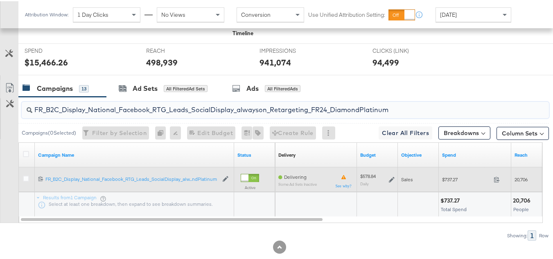
paste input "AF_B2C_Display_National_Facebook_RTG_Leads_SocialDisplay_alwayson_Retargeting_AF"
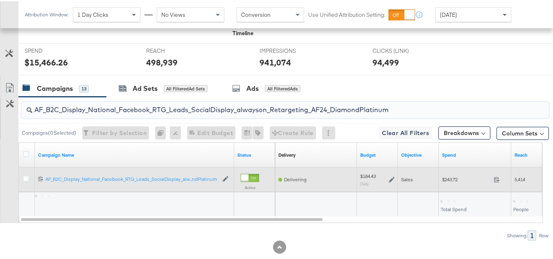
click at [450, 181] on span "$243.72" at bounding box center [466, 178] width 48 height 6
copy div "$243.72"
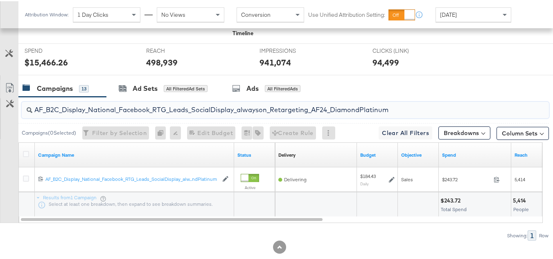
click at [145, 113] on input "AF_B2C_Display_National_Facebook_RTG_Leads_SocialDisplay_alwayson_Retargeting_A…" at bounding box center [267, 105] width 470 height 16
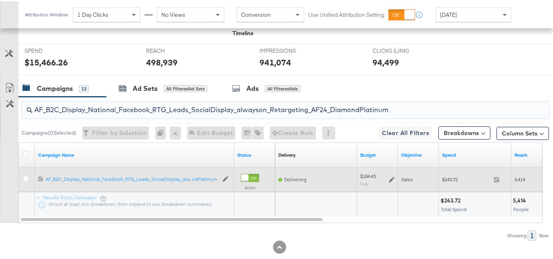
paste input "HL_B2C_Display_National_Facebook_RTG_Leads_SocialDisplay_alwayson_Retargeting_A…"
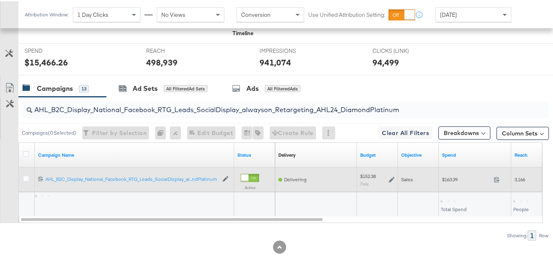
click at [444, 181] on span "$163.39" at bounding box center [466, 178] width 48 height 6
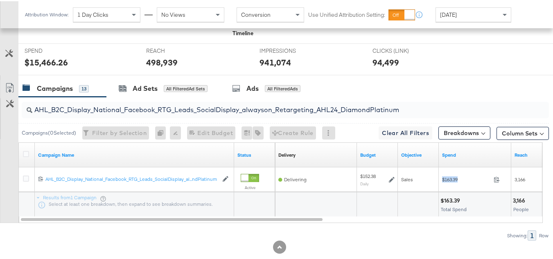
copy div "$163.39"
click at [166, 113] on input "AHL_B2C_Display_National_Facebook_RTG_Leads_SocialDisplay_alwayson_Retargeting_…" at bounding box center [267, 105] width 470 height 16
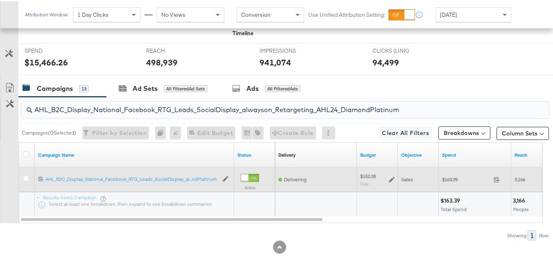
paste input "PTS_B2C_Display_National_Facebook_PRO_Traffic_SocialDisplay_alwayson_ASC_DARE24…"
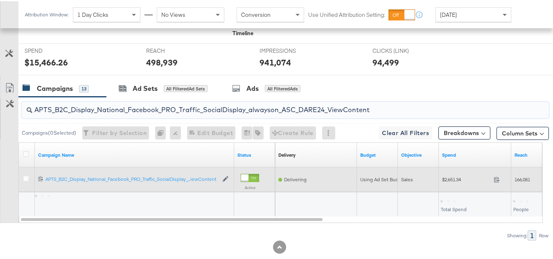
click at [450, 181] on span "$2,651.34" at bounding box center [466, 178] width 48 height 6
copy div "$2,651.34"
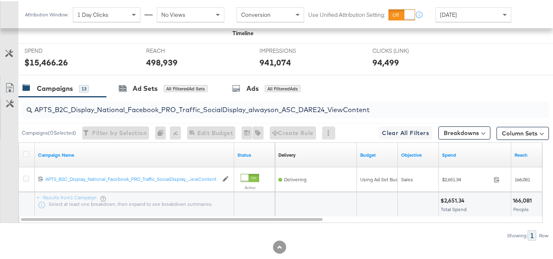
click at [163, 113] on input "APTS_B2C_Display_National_Facebook_PRO_Traffic_SocialDisplay_alwayson_ASC_DARE2…" at bounding box center [267, 105] width 470 height 16
paste input "Leads_SocialDisplay_alwayson_ASC_DARE24_Purchase"
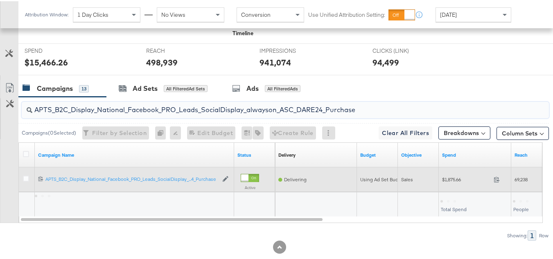
click at [450, 181] on span "$1,875.66" at bounding box center [466, 178] width 48 height 6
copy div "$1,875.66"
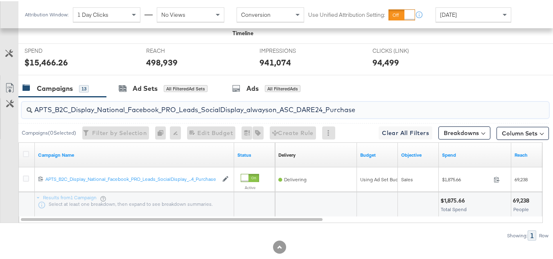
click at [164, 113] on input "APTS_B2C_Display_National_Facebook_PRO_Leads_SocialDisplay_alwayson_ASC_DARE24_…" at bounding box center [267, 105] width 470 height 16
paste input "F_B2C_Display_National_Facebook_PRO_Traffic_SocialDisplay_alwayson_ASC_AF24_Vie…"
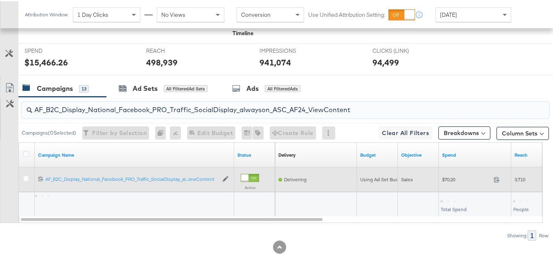
click at [450, 181] on span "$70.20" at bounding box center [466, 178] width 48 height 6
copy div "$70.20"
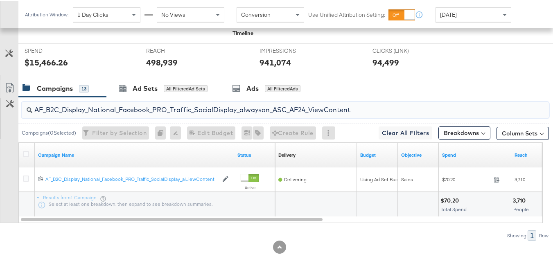
click at [148, 113] on input "AF_B2C_Display_National_Facebook_PRO_Traffic_SocialDisplay_alwayson_ASC_AF24_Vi…" at bounding box center [267, 105] width 470 height 16
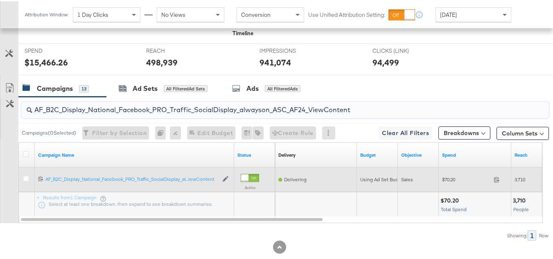
paste input "FR_B2C_Display_National_Facebook_PRO_Traffic_SocialDisplay_alwayson_ASC_FR"
click at [456, 185] on div "$515.65 515.65" at bounding box center [475, 178] width 72 height 13
copy div "$515.65"
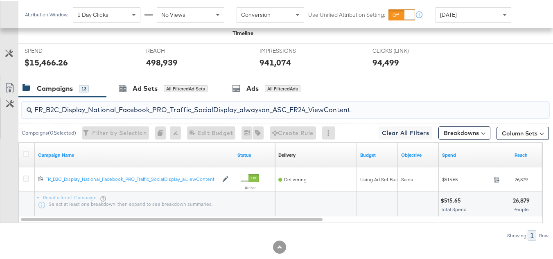
click at [174, 113] on input "FR_B2C_Display_National_Facebook_PRO_Traffic_SocialDisplay_alwayson_ASC_FR24_Vi…" at bounding box center [267, 105] width 470 height 16
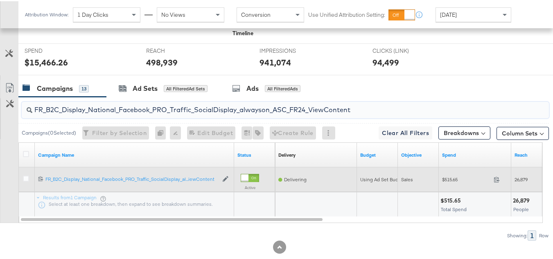
paste input "AHL_B2C_Display_National_Facebook_PRO_Traffic_SocialDisplay_alwayson_ASC_AHL"
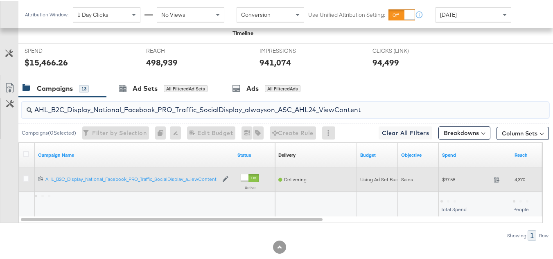
type input "AHL_B2C_Display_National_Facebook_PRO_Traffic_SocialDisplay_alwayson_ASC_AHL24_…"
click at [454, 181] on span "$97.58" at bounding box center [466, 178] width 48 height 6
copy div "$97.58"
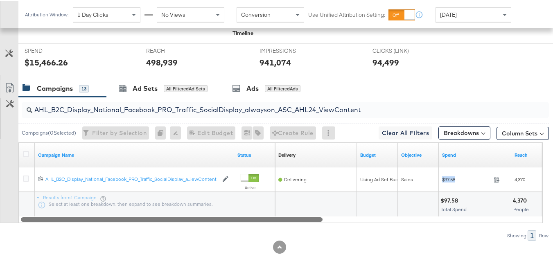
click at [493, 221] on div at bounding box center [281, 218] width 524 height 7
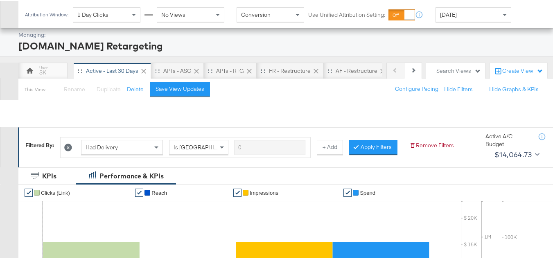
scroll to position [0, 0]
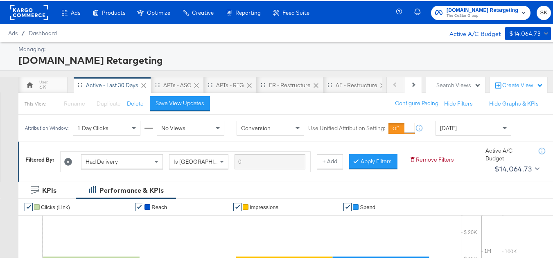
click at [447, 17] on span "The CoStar Group" at bounding box center [483, 14] width 72 height 7
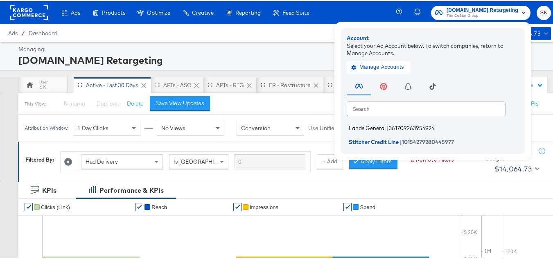
click at [365, 127] on span "Lands General" at bounding box center [367, 127] width 37 height 7
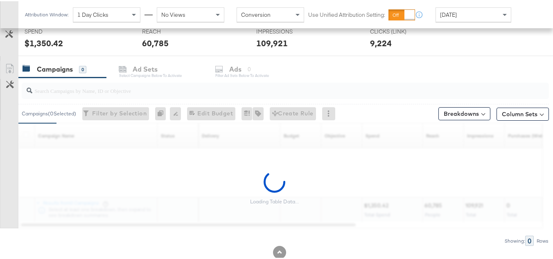
scroll to position [328, 0]
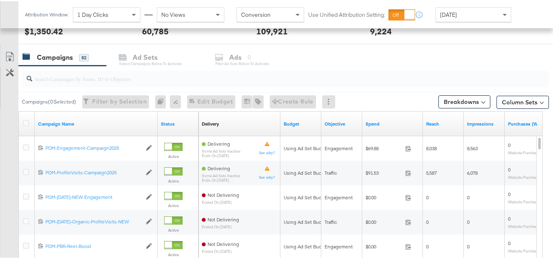
click at [109, 86] on div at bounding box center [285, 78] width 527 height 20
click at [109, 73] on input "search" at bounding box center [267, 74] width 470 height 16
paste input "B2C_LAND_KC_RT_Sig_24"
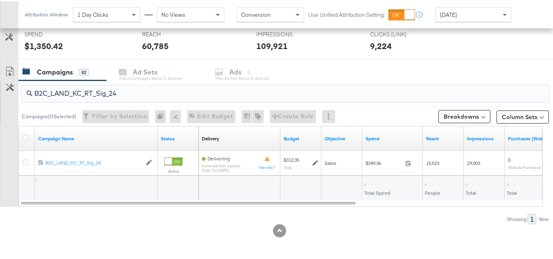
scroll to position [313, 0]
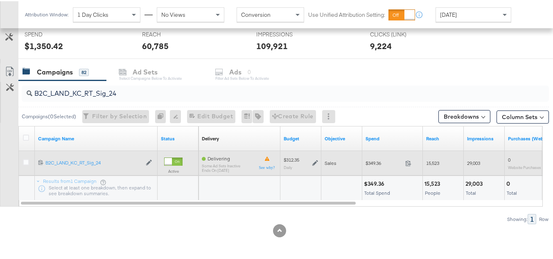
click at [382, 162] on span "$349.36" at bounding box center [384, 162] width 36 height 6
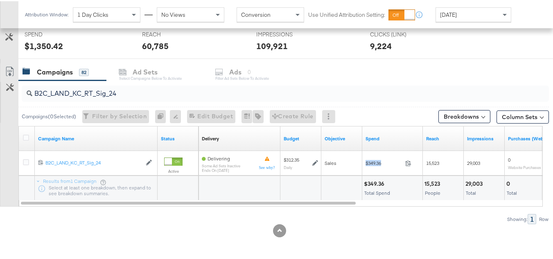
copy div "$349.36"
click at [140, 88] on input "B2C_LAND_KC_RT_Sig_24" at bounding box center [267, 89] width 470 height 16
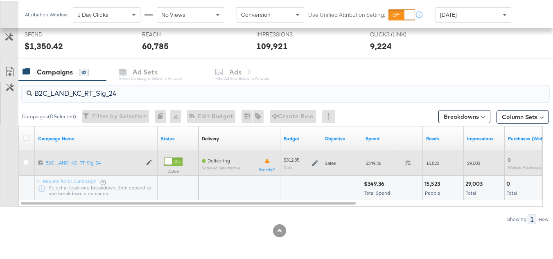
paste input "B_Ecommerce_KC_Retargeting_LW&LOA_Traffic"
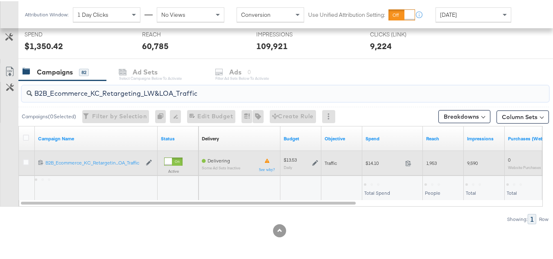
click at [378, 165] on span "$14.10" at bounding box center [384, 162] width 36 height 6
copy div "$14.10"
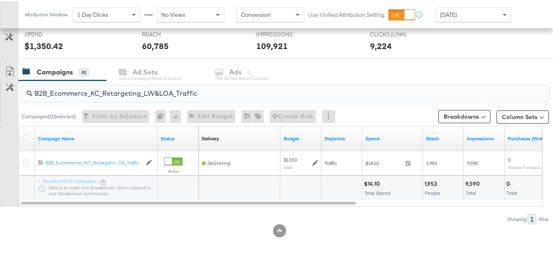
click at [148, 88] on input "B2B_Ecommerce_KC_Retargeting_LW&LOA_Traffic" at bounding box center [267, 89] width 470 height 16
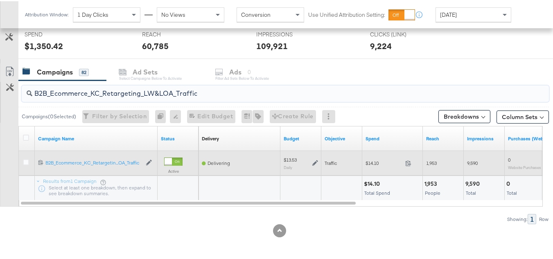
paste input "KC_Retargeting_Prospects & Clients_Conversions"
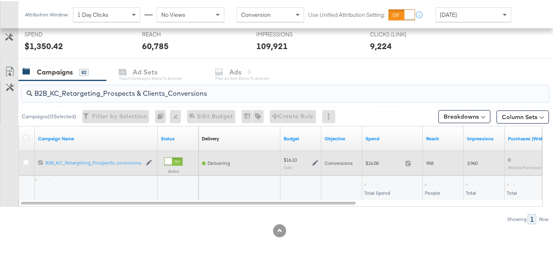
click at [377, 163] on span "$16.08" at bounding box center [384, 162] width 36 height 6
copy div "$16.08"
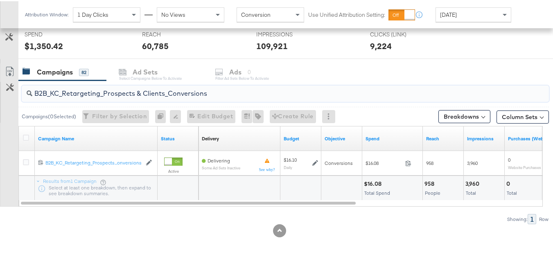
click at [169, 95] on input "B2B_KC_Retargeting_Prospects & Clients_Conversions" at bounding box center [267, 89] width 470 height 16
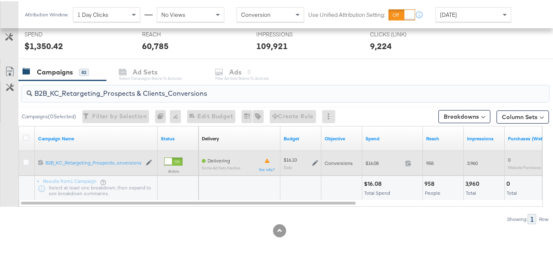
paste input "C_LAND_KC_Pros_Sig"
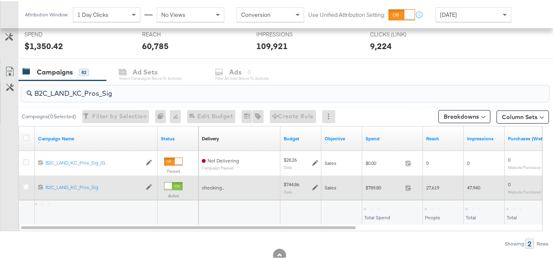
type input "B2C_LAND_KC_Pros_Sig"
click at [374, 197] on div "$789.80 789.8" at bounding box center [392, 186] width 61 height 25
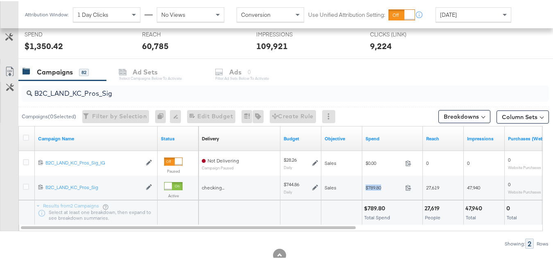
copy div "$789.80"
click at [469, 218] on span "Total" at bounding box center [471, 216] width 10 height 6
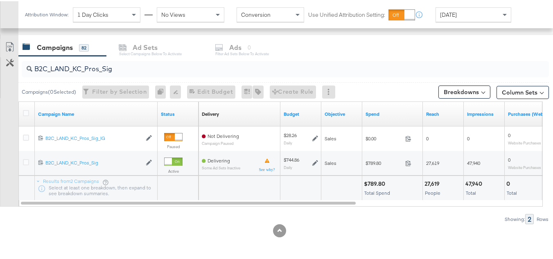
scroll to position [0, 0]
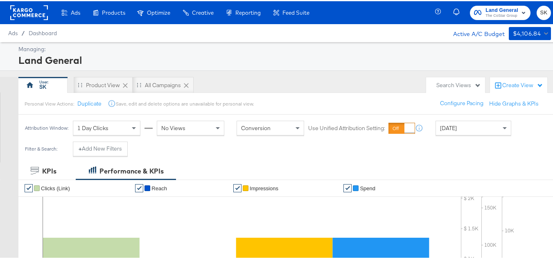
click at [45, 13] on rect at bounding box center [29, 11] width 38 height 15
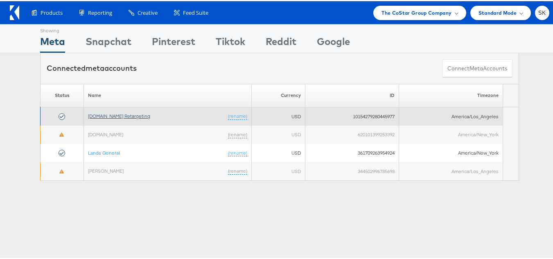
click at [135, 118] on link "[DOMAIN_NAME] Retargeting" at bounding box center [119, 115] width 62 height 6
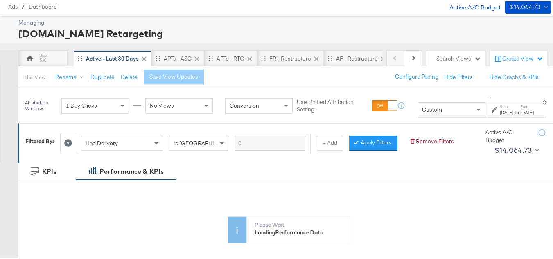
scroll to position [41, 0]
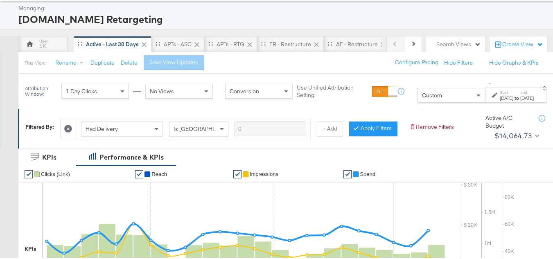
click at [422, 92] on span "Custom" at bounding box center [432, 93] width 20 height 7
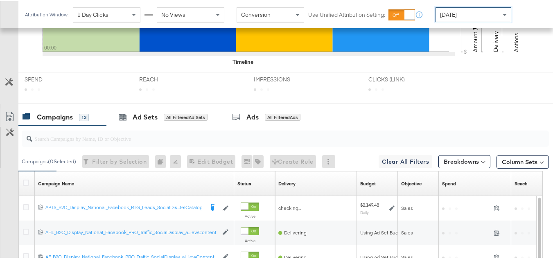
scroll to position [356, 0]
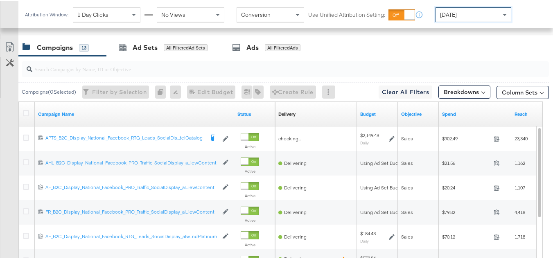
click at [146, 72] on input "search" at bounding box center [267, 64] width 470 height 16
paste input "APTS_B2C_Display_National_Facebook_RTG_Leads_SocialDisplay_Retargeting_Diamond_…"
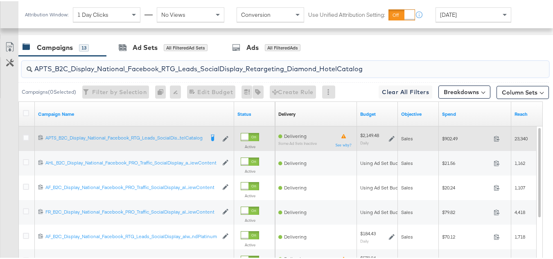
scroll to position [343, 0]
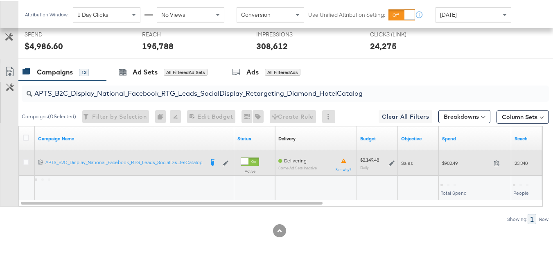
click at [446, 163] on span "$902.49" at bounding box center [466, 162] width 48 height 6
copy div "$902.49"
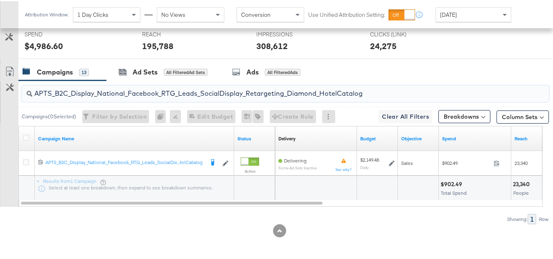
click at [153, 92] on input "APTS_B2C_Display_National_Facebook_RTG_Leads_SocialDisplay_Retargeting_Diamond_…" at bounding box center [267, 89] width 470 height 16
paste input "alwayson_Retargeting_DARE24_DiamondPlatinum"
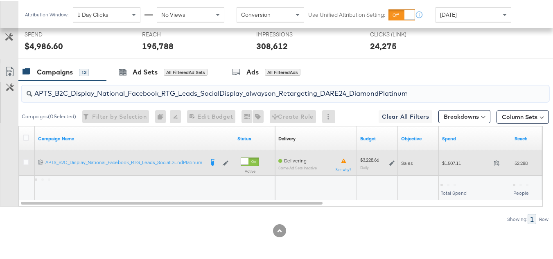
click at [450, 166] on div "$1,507.11 1507.11" at bounding box center [475, 162] width 72 height 13
copy div "$1,507.11"
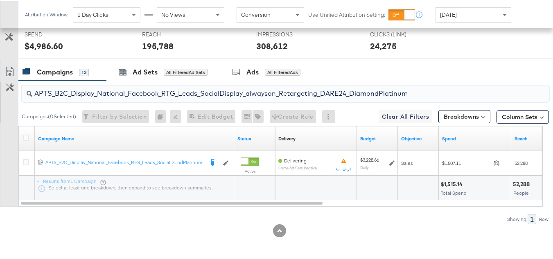
click at [154, 84] on input "APTS_B2C_Display_National_Facebook_RTG_Leads_SocialDisplay_alwayson_Retargeting…" at bounding box center [267, 89] width 470 height 16
paste input "FR_B2C_Display_National_Facebook_RTG_Leads_SocialDisplay_alwayson_Retargeting_FR"
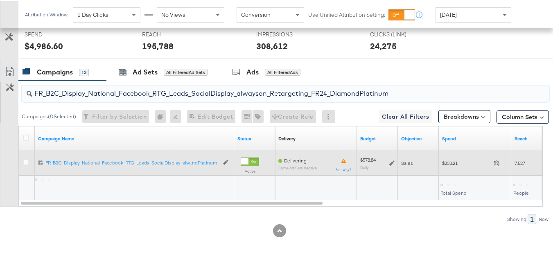
click at [444, 160] on span "$238.21" at bounding box center [466, 162] width 48 height 6
copy div "$238.21"
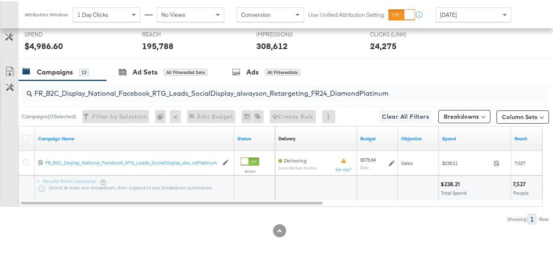
click at [140, 95] on input "FR_B2C_Display_National_Facebook_RTG_Leads_SocialDisplay_alwayson_Retargeting_F…" at bounding box center [267, 89] width 470 height 16
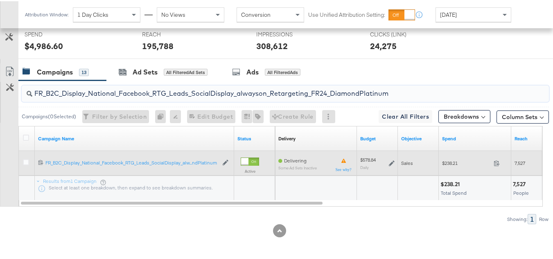
paste input "AF_B2C_Display_National_Facebook_RTG_Leads_SocialDisplay_alwayson_Retargeting_AF"
click at [447, 162] on span "$70.12" at bounding box center [466, 162] width 48 height 6
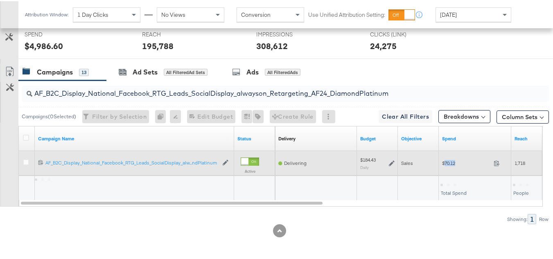
click at [447, 162] on span "$70.12" at bounding box center [466, 162] width 48 height 6
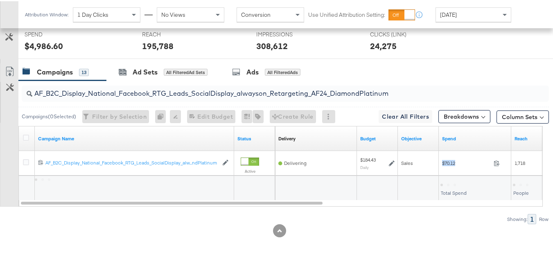
copy div "$70.12"
click at [139, 94] on input "AF_B2C_Display_National_Facebook_RTG_Leads_SocialDisplay_alwayson_Retargeting_A…" at bounding box center [267, 89] width 470 height 16
paste input "HL_B2C_Display_National_Facebook_RTG_Leads_SocialDisplay_alwayson_Retargeting_A…"
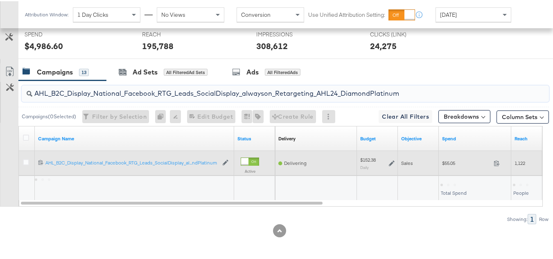
click at [447, 165] on span "$55.05" at bounding box center [466, 162] width 48 height 6
copy div "$55.05"
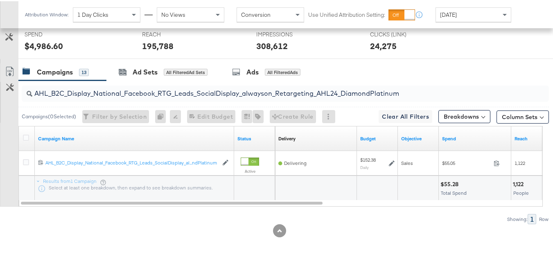
click at [156, 94] on input "AHL_B2C_Display_National_Facebook_RTG_Leads_SocialDisplay_alwayson_Retargeting_…" at bounding box center [267, 89] width 470 height 16
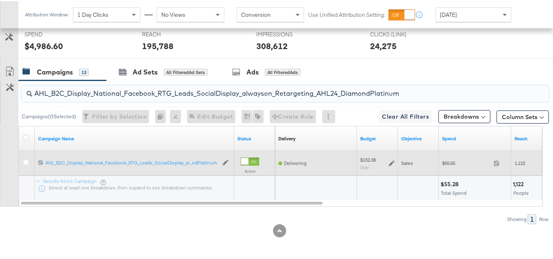
paste input "PTS_B2C_Display_National_Facebook_PRO_Traffic_SocialDisplay_alwayson_ASC_DARE24…"
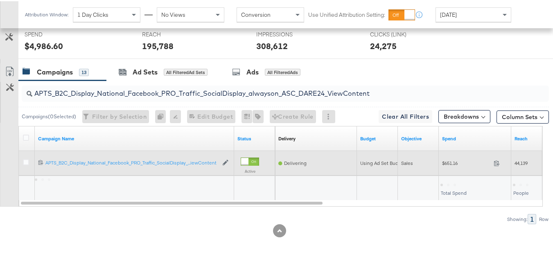
click at [455, 163] on span "$651.16" at bounding box center [466, 162] width 48 height 6
copy div "$651.16"
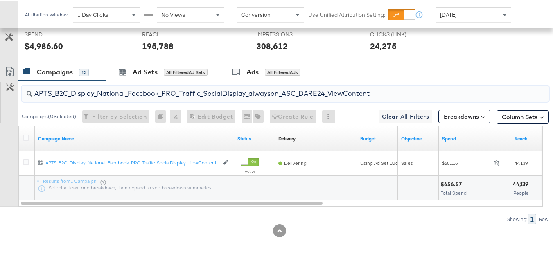
click at [148, 92] on input "APTS_B2C_Display_National_Facebook_PRO_Traffic_SocialDisplay_alwayson_ASC_DARE2…" at bounding box center [267, 89] width 470 height 16
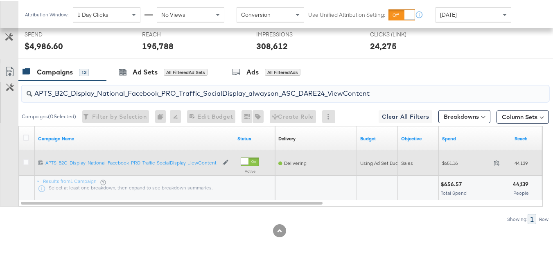
paste input "Leads_SocialDisplay_alwayson_ASC_DARE24_Purchase"
click at [446, 160] on span "$586.26" at bounding box center [466, 162] width 48 height 6
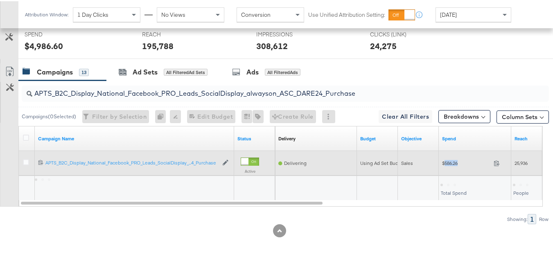
click at [446, 160] on span "$586.26" at bounding box center [466, 162] width 48 height 6
copy div "$586.26"
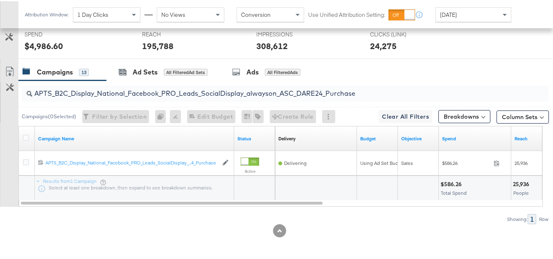
click at [188, 90] on input "APTS_B2C_Display_National_Facebook_PRO_Leads_SocialDisplay_alwayson_ASC_DARE24_…" at bounding box center [267, 89] width 470 height 16
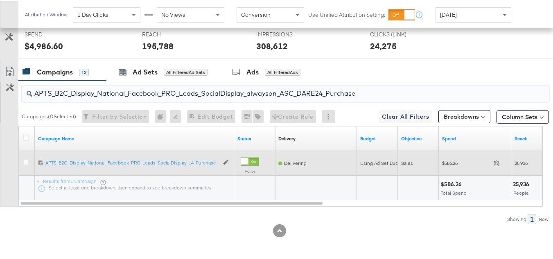
paste input "F_B2C_Display_National_Facebook_PRO_Traffic_SocialDisplay_alwayson_ASC_AF24_Vie…"
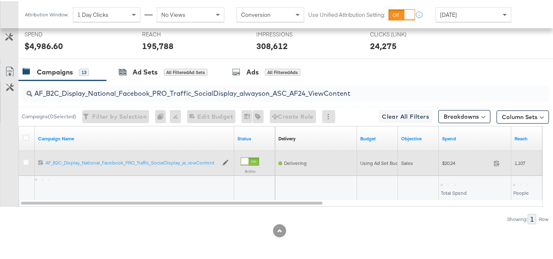
click at [457, 164] on span "$20.24" at bounding box center [466, 162] width 48 height 6
copy div "$20.24"
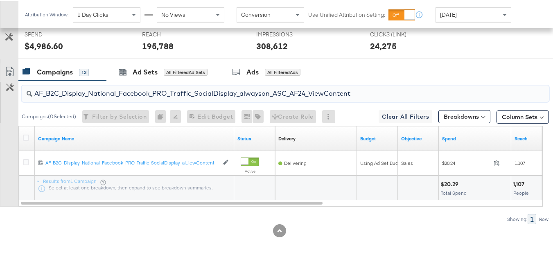
click at [164, 90] on input "AF_B2C_Display_National_Facebook_PRO_Traffic_SocialDisplay_alwayson_ASC_AF24_Vi…" at bounding box center [267, 89] width 470 height 16
paste input "FR_B2C_Display_National_Facebook_PRO_Traffic_SocialDisplay_alwayson_ASC_FR"
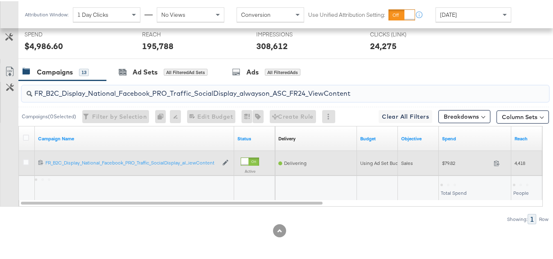
click at [445, 170] on div "$79.82 79.82" at bounding box center [475, 162] width 72 height 25
copy div "$79.82"
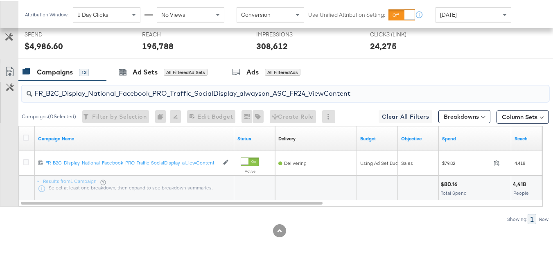
click at [137, 88] on input "FR_B2C_Display_National_Facebook_PRO_Traffic_SocialDisplay_alwayson_ASC_FR24_Vi…" at bounding box center [267, 89] width 470 height 16
paste input "AHL_B2C_Display_National_Facebook_PRO_Traffic_SocialDisplay_alwayson_ASC_AHL"
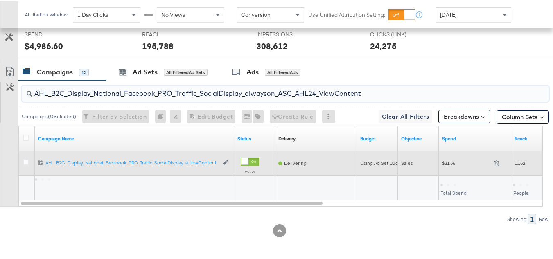
type input "AHL_B2C_Display_National_Facebook_PRO_Traffic_SocialDisplay_alwayson_ASC_AHL24_…"
click at [446, 167] on div "$21.56 21.56" at bounding box center [475, 162] width 72 height 13
copy div "$21.56"
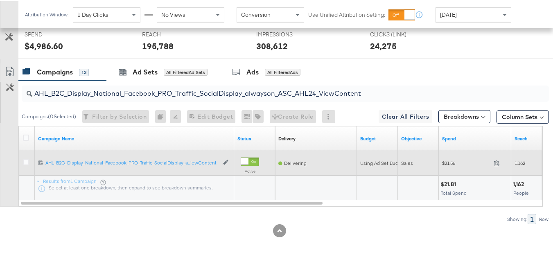
click at [424, 174] on div "Sales" at bounding box center [418, 162] width 41 height 25
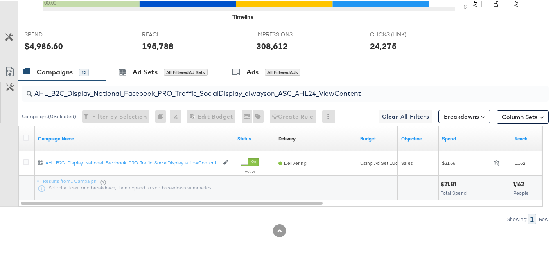
scroll to position [0, 0]
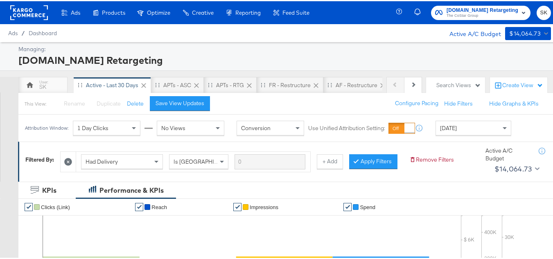
click at [458, 14] on span "The CoStar Group" at bounding box center [483, 14] width 72 height 7
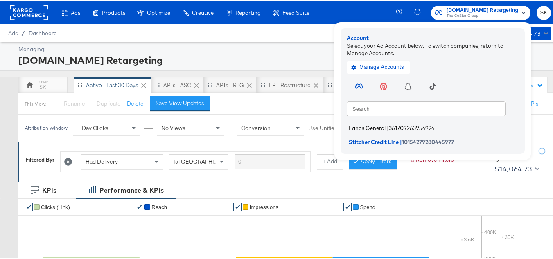
click at [360, 124] on span "Lands General" at bounding box center [367, 127] width 37 height 7
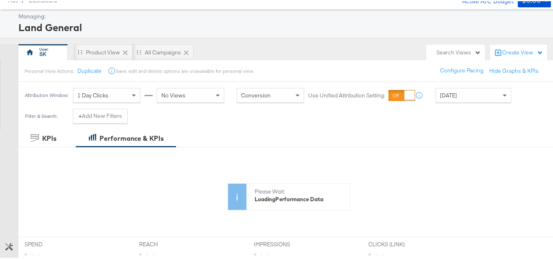
scroll to position [82, 0]
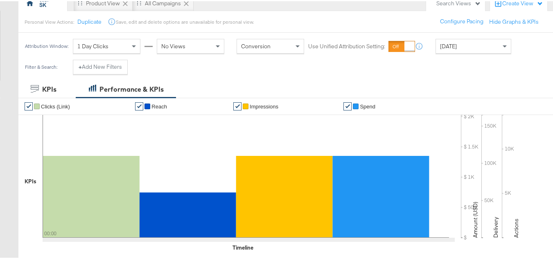
click at [457, 48] on span "[DATE]" at bounding box center [448, 44] width 17 height 7
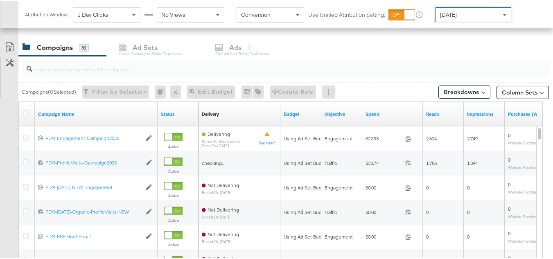
scroll to position [357, 0]
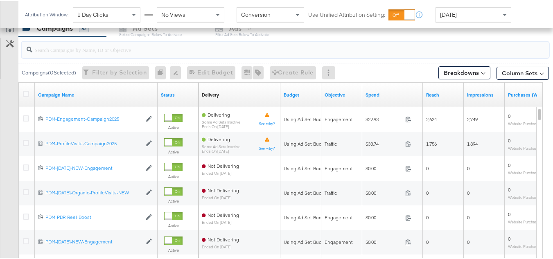
click at [92, 47] on input "search" at bounding box center [267, 45] width 470 height 16
paste input "B2C_LAND_KC_RT_Sig_24"
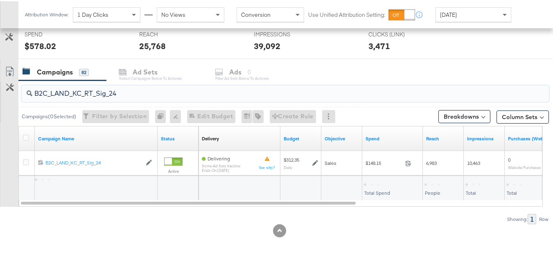
scroll to position [313, 0]
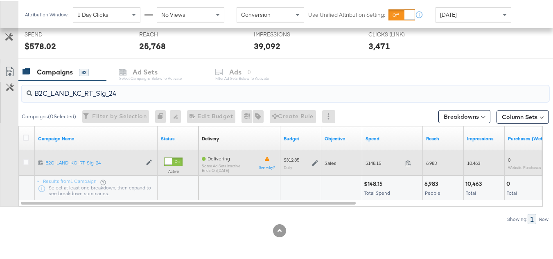
click at [367, 169] on div "$148.15 148.15" at bounding box center [392, 162] width 61 height 25
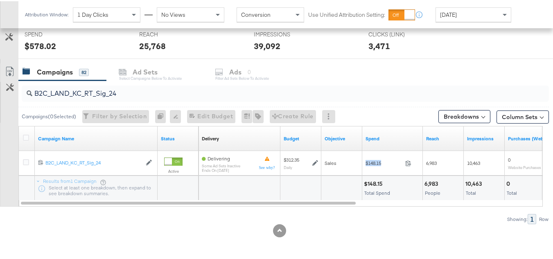
copy div "$148.15"
click at [156, 91] on input "B2C_LAND_KC_RT_Sig_24" at bounding box center [267, 89] width 470 height 16
paste input "B_Ecommerce_KC_Retargeting_LW&LOA_Traffic"
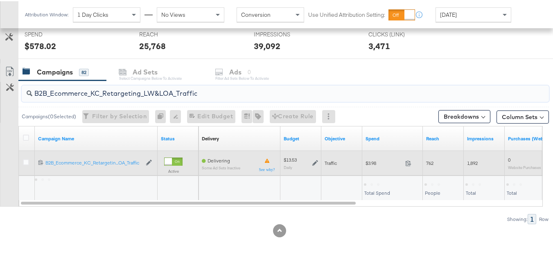
click at [369, 167] on div "$3.98 3.98" at bounding box center [392, 162] width 61 height 13
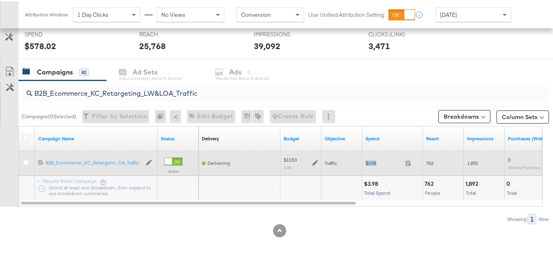
copy div "$3.98"
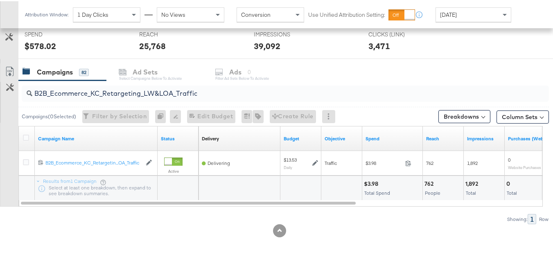
click at [152, 94] on input "B2B_Ecommerce_KC_Retargeting_LW&LOA_Traffic" at bounding box center [267, 89] width 470 height 16
paste input "KC_Retargeting_Prospects & Clients_Conversions"
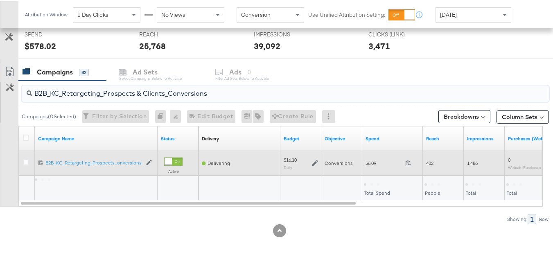
click at [375, 163] on span "$6.09" at bounding box center [384, 162] width 36 height 6
copy div "$6.09"
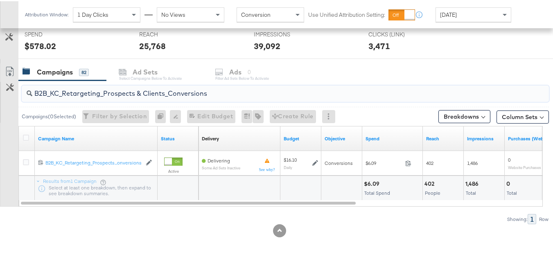
click at [171, 89] on input "B2B_KC_Retargeting_Prospects & Clients_Conversions" at bounding box center [267, 89] width 470 height 16
paste input "C_LAND_KC_Pros_Sig"
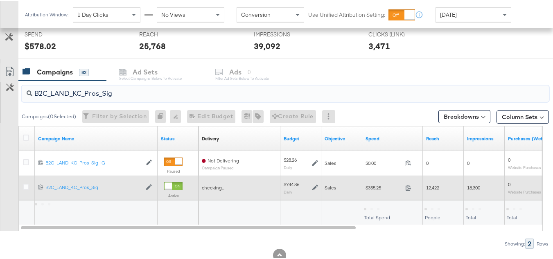
type input "B2C_LAND_KC_Pros_Sig"
click at [372, 188] on span "$355.25" at bounding box center [384, 186] width 36 height 6
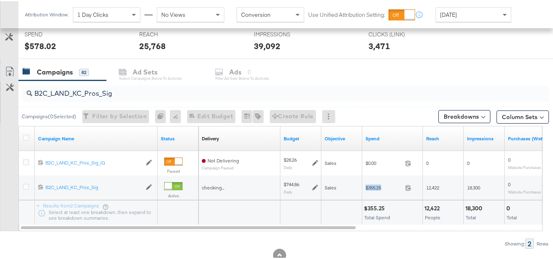
copy div "$355.25"
